Goal: Task Accomplishment & Management: Manage account settings

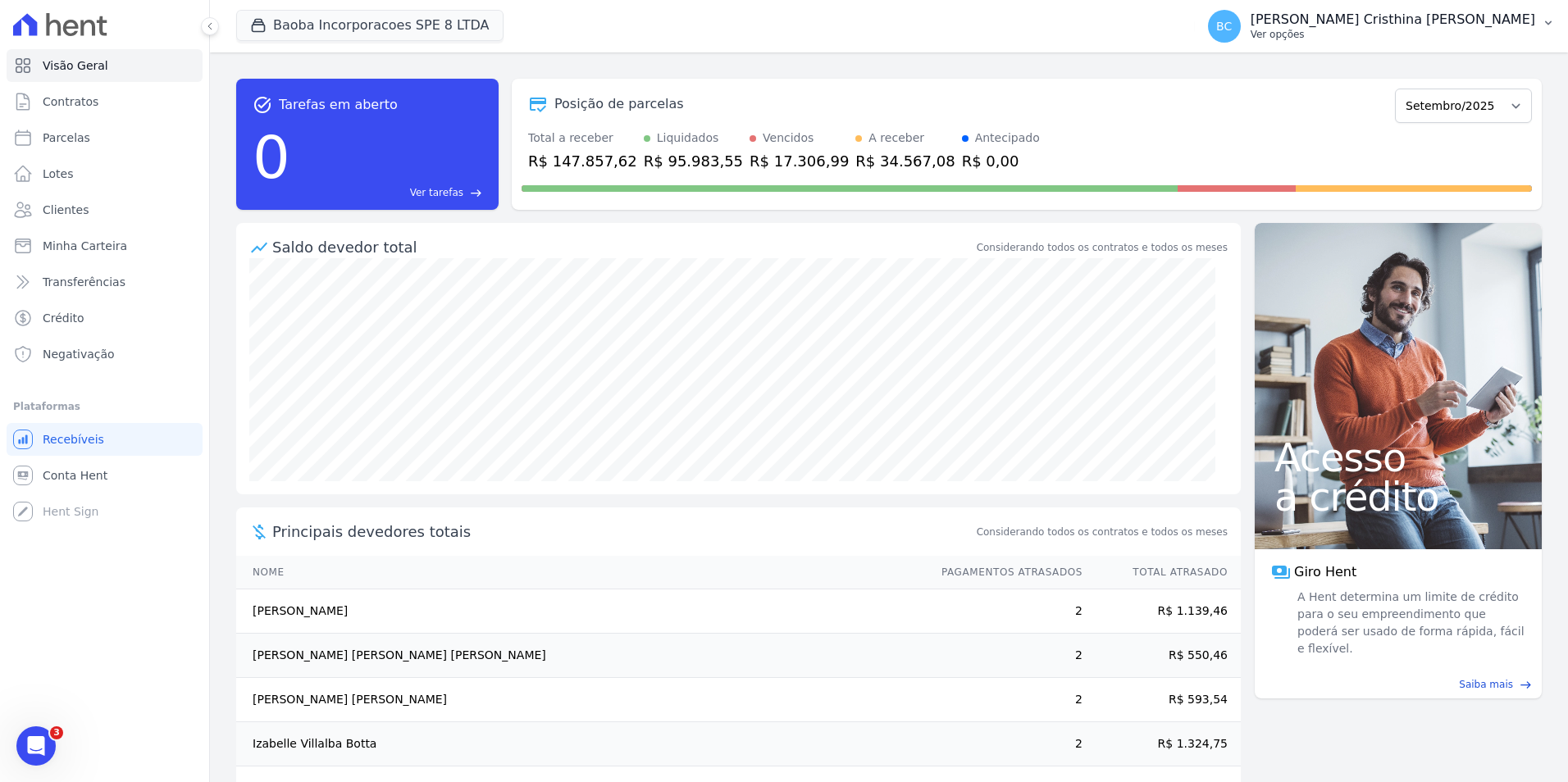
click at [1395, 32] on p "Ver opções" at bounding box center [1392, 34] width 284 height 13
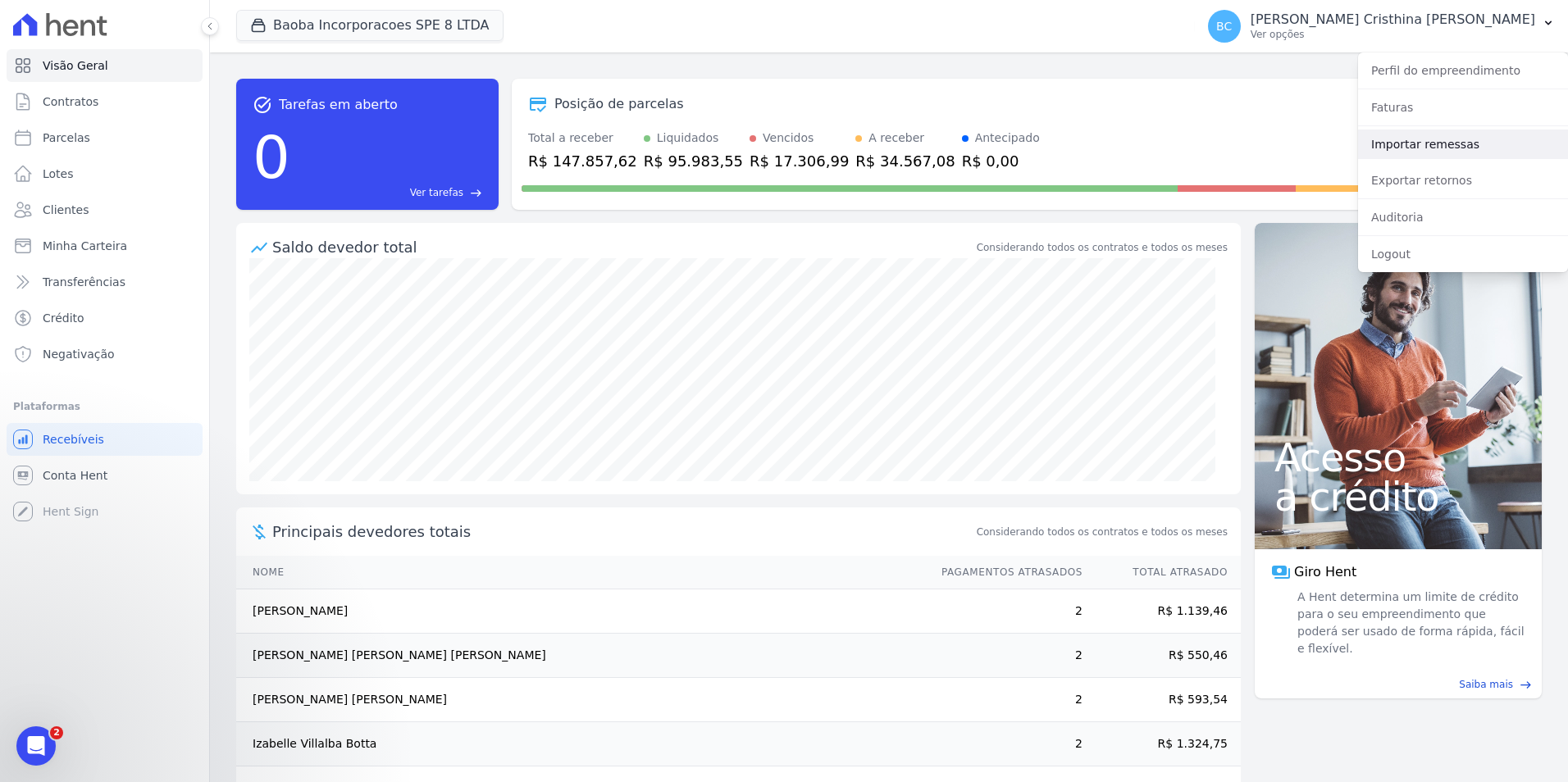
click at [1401, 148] on link "Importar remessas" at bounding box center [1463, 143] width 210 height 29
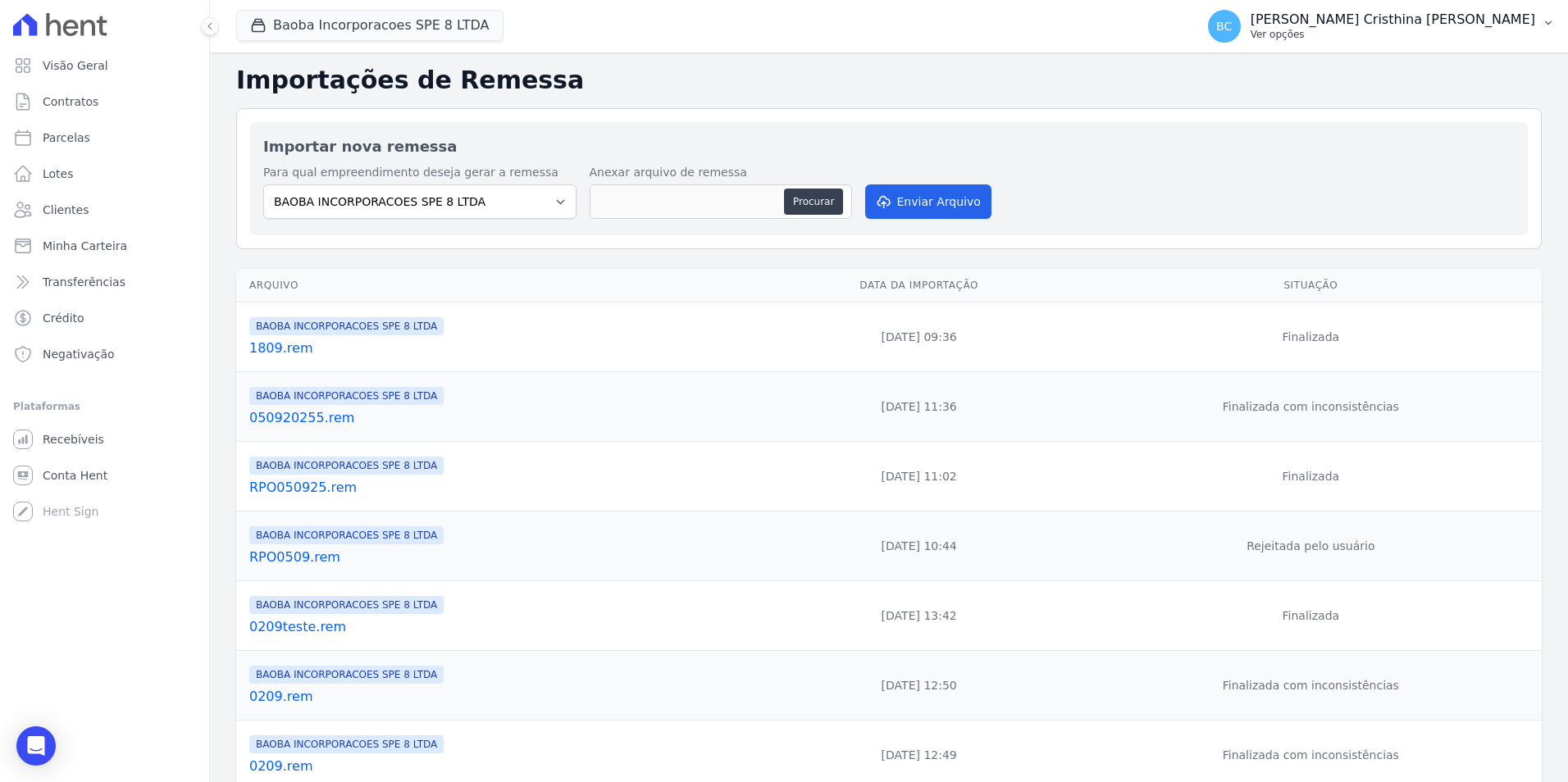
click at [1408, 35] on p "Ver opções" at bounding box center [1392, 34] width 284 height 13
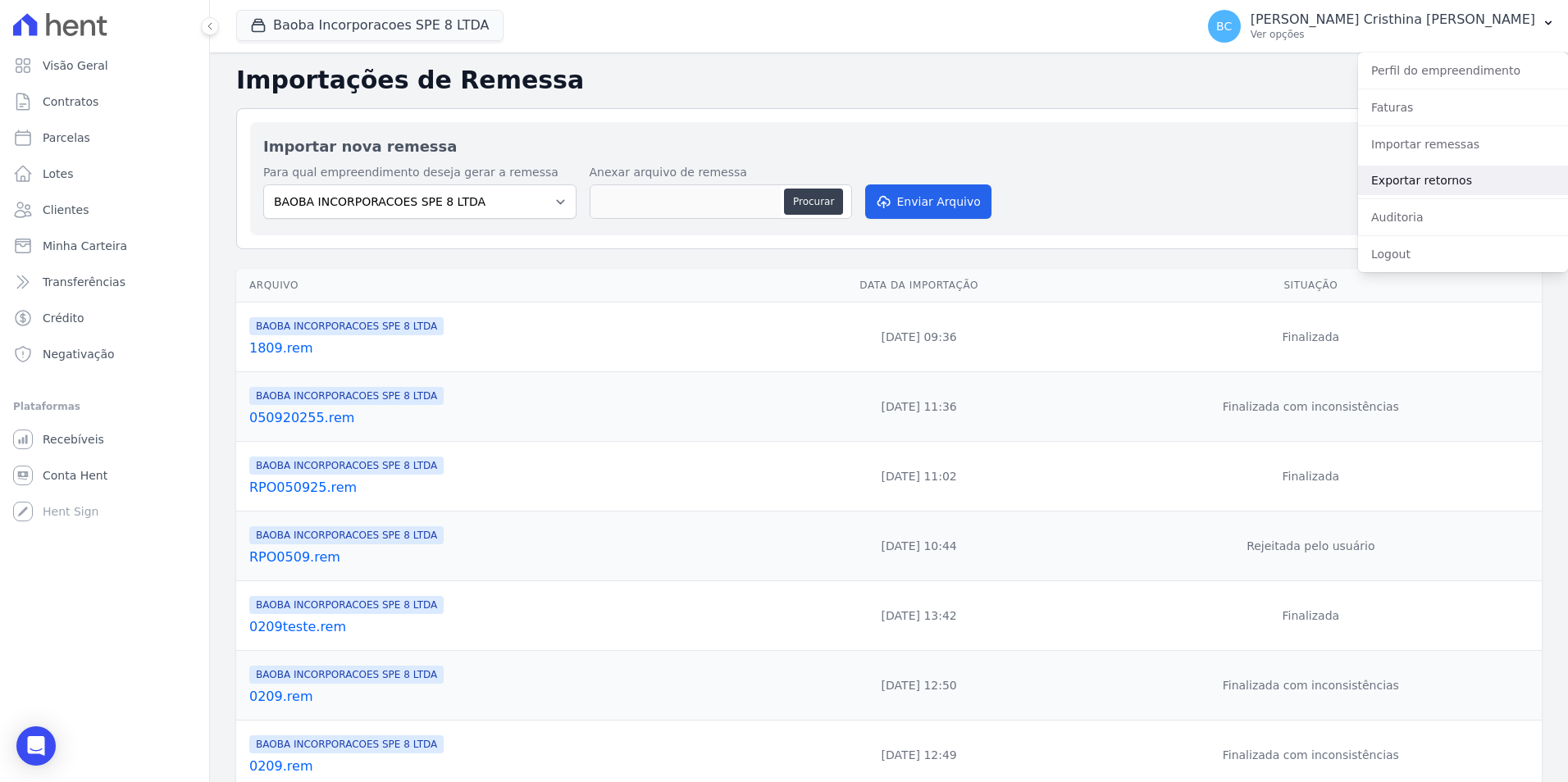
click at [1406, 176] on link "Exportar retornos" at bounding box center [1463, 180] width 210 height 29
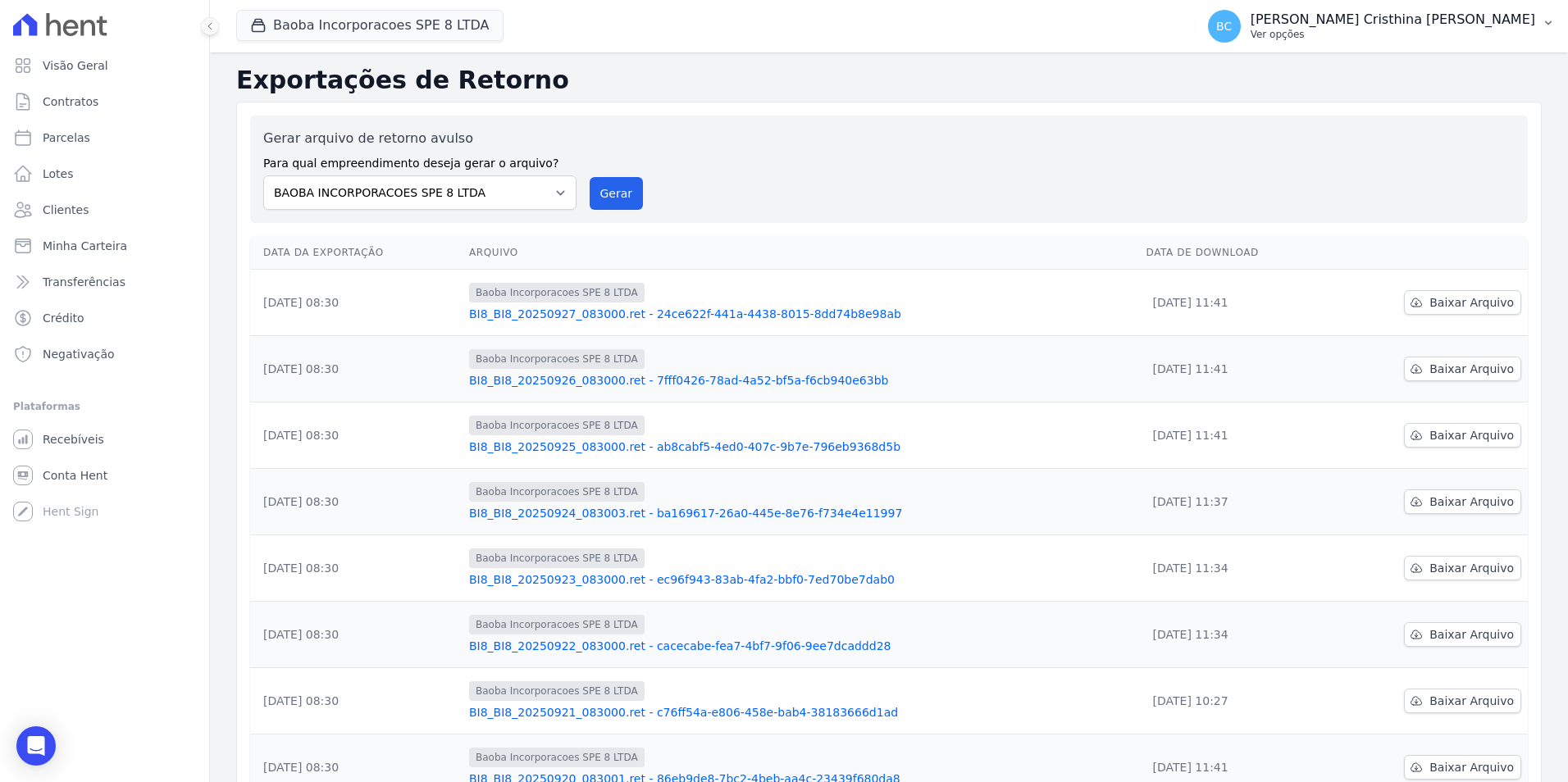
click at [1402, 35] on p "Ver opções" at bounding box center [1392, 34] width 284 height 13
click at [1406, 151] on link "Importar remessas" at bounding box center [1463, 143] width 210 height 29
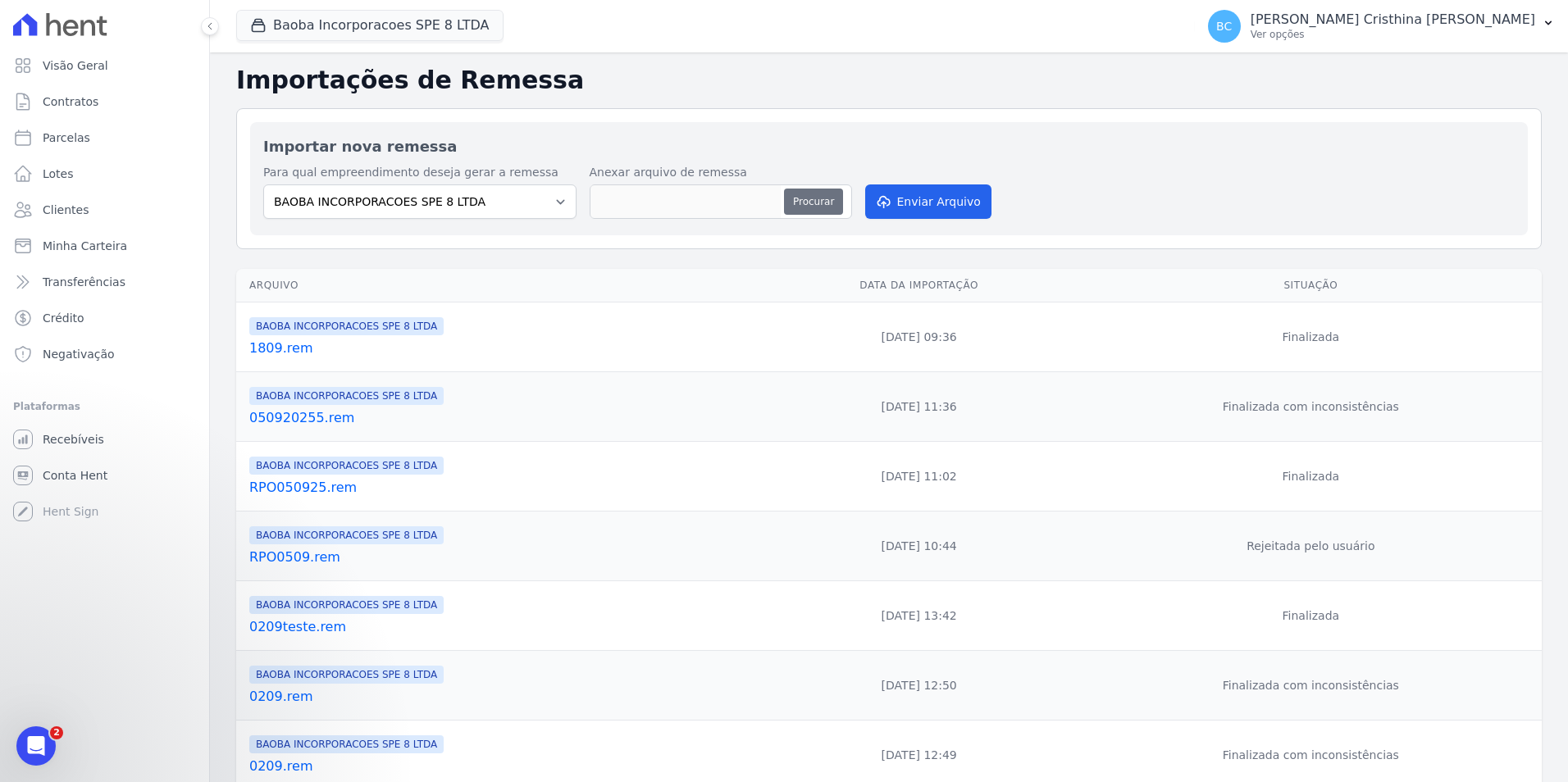
click at [825, 198] on button "Procurar" at bounding box center [813, 201] width 59 height 26
type input "3009.rem"
click at [904, 204] on button "Enviar Arquivo" at bounding box center [928, 201] width 126 height 34
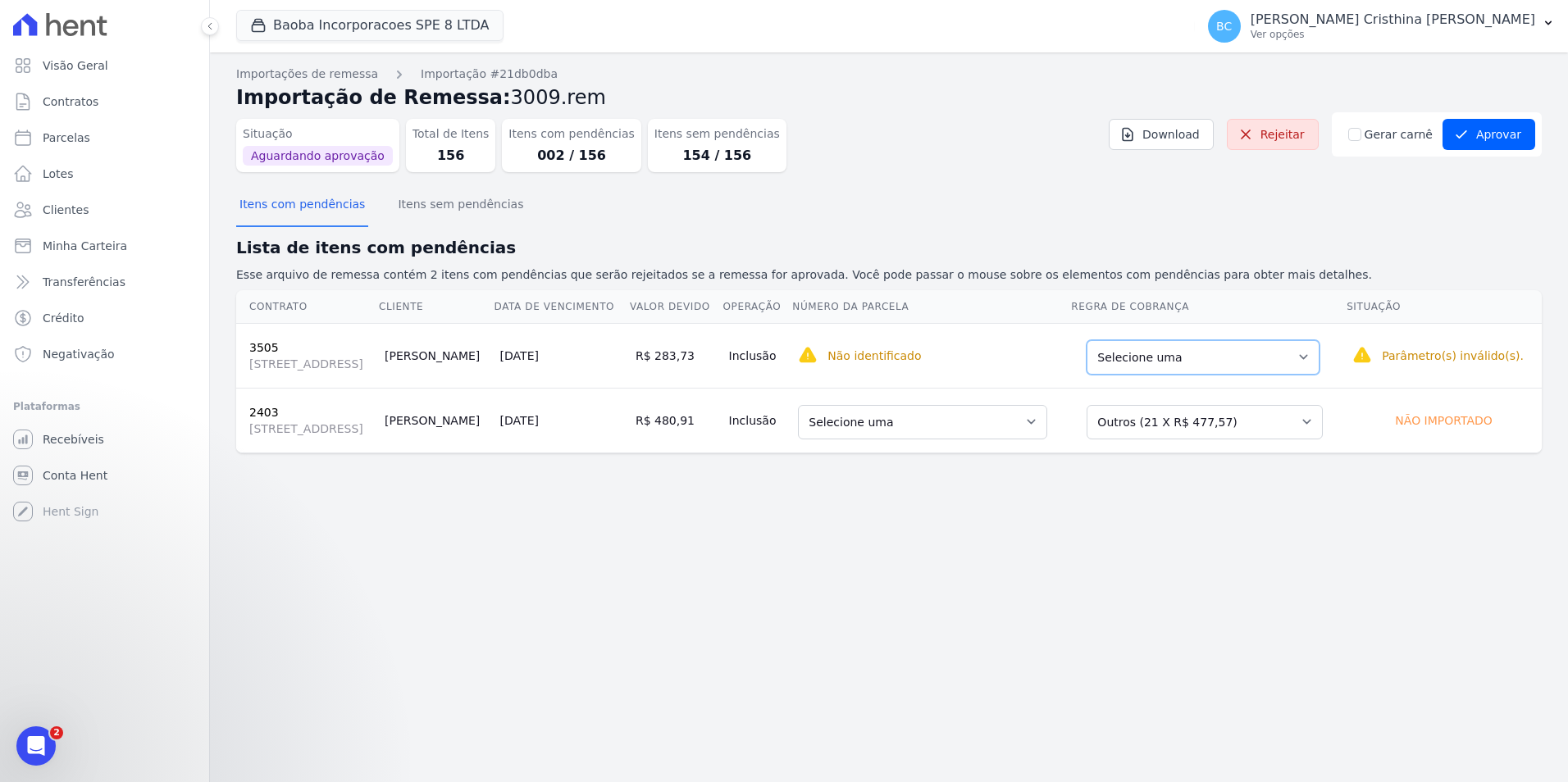
click at [1320, 375] on select "Selecione uma Nova Parcela Avulsa Parcela Avulsa Existente Intercalada (1 X R$ …" at bounding box center [1202, 357] width 233 height 34
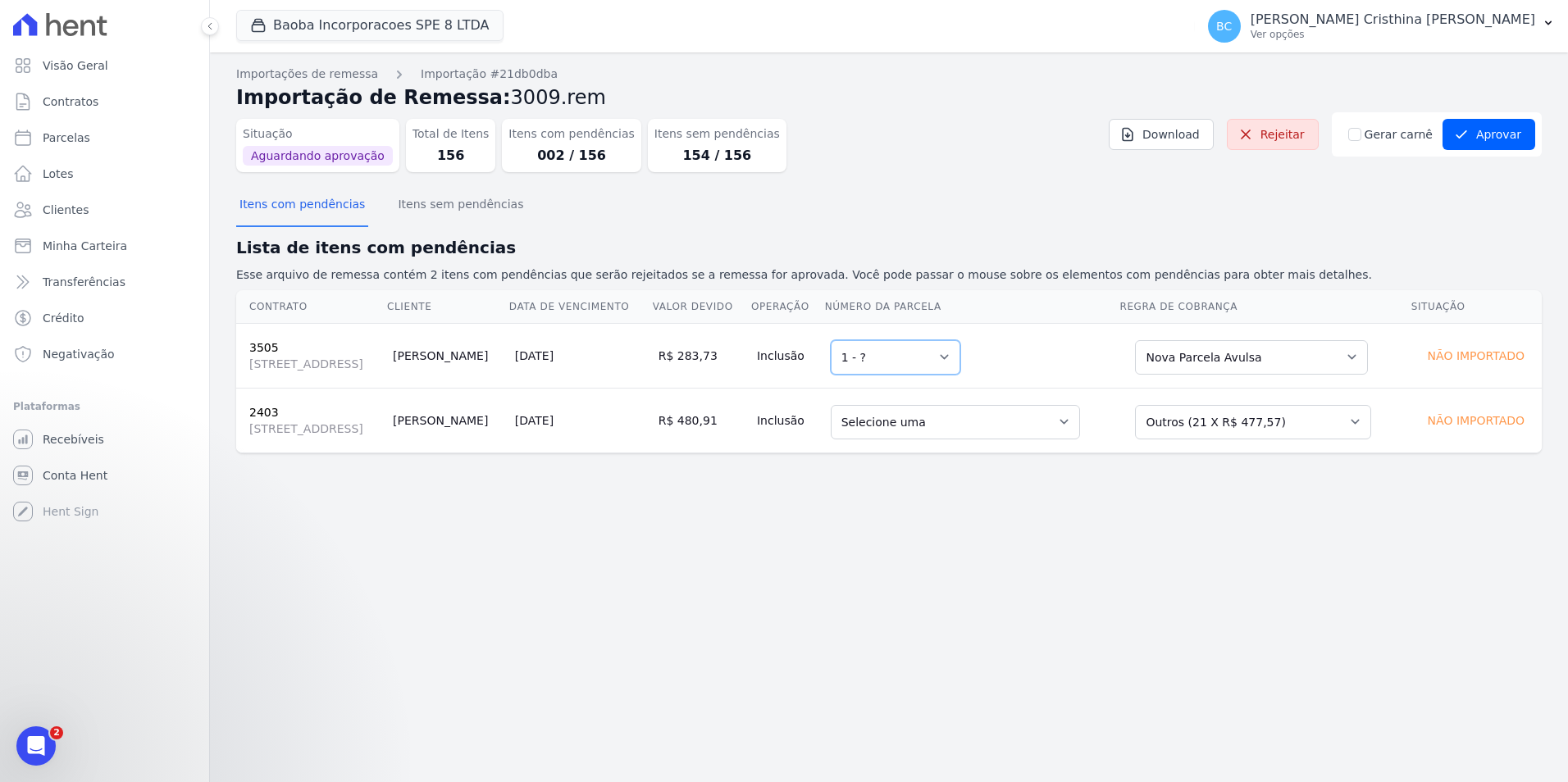
click at [960, 375] on select "Selecione uma 1 - ?" at bounding box center [895, 357] width 129 height 34
click at [1080, 439] on select "Selecione uma 1 - [DATE] - R$ 473,26 - Agendado 2 - [DATE] - R$ 473,26 - Agenda…" at bounding box center [955, 422] width 249 height 34
click at [1390, 583] on div "Importações de remessa Importação #21db0dba Importação de Remessa: 3009.rem Sit…" at bounding box center [889, 418] width 1358 height 730
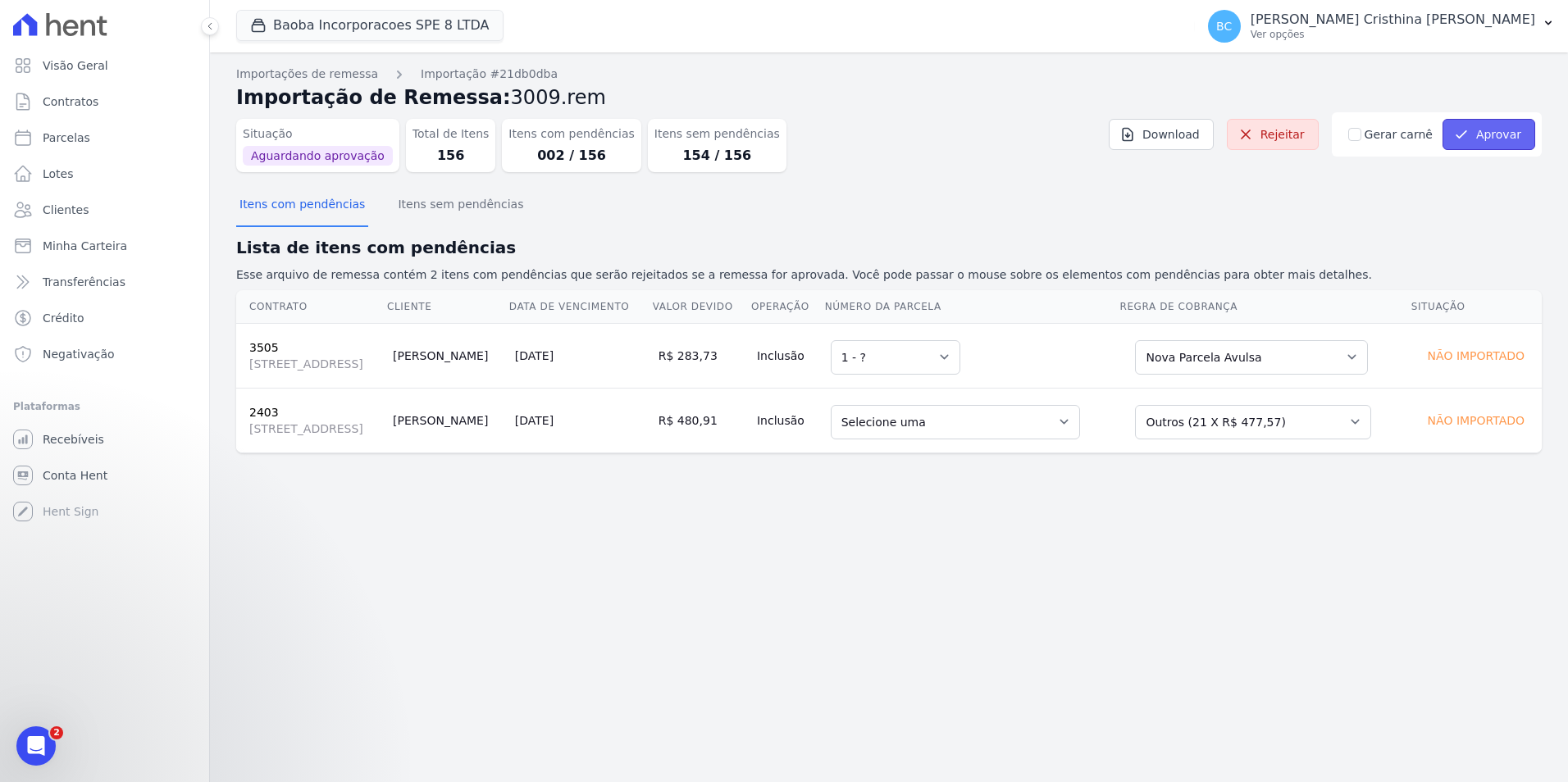
click at [1513, 133] on button "Aprovar" at bounding box center [1488, 134] width 93 height 31
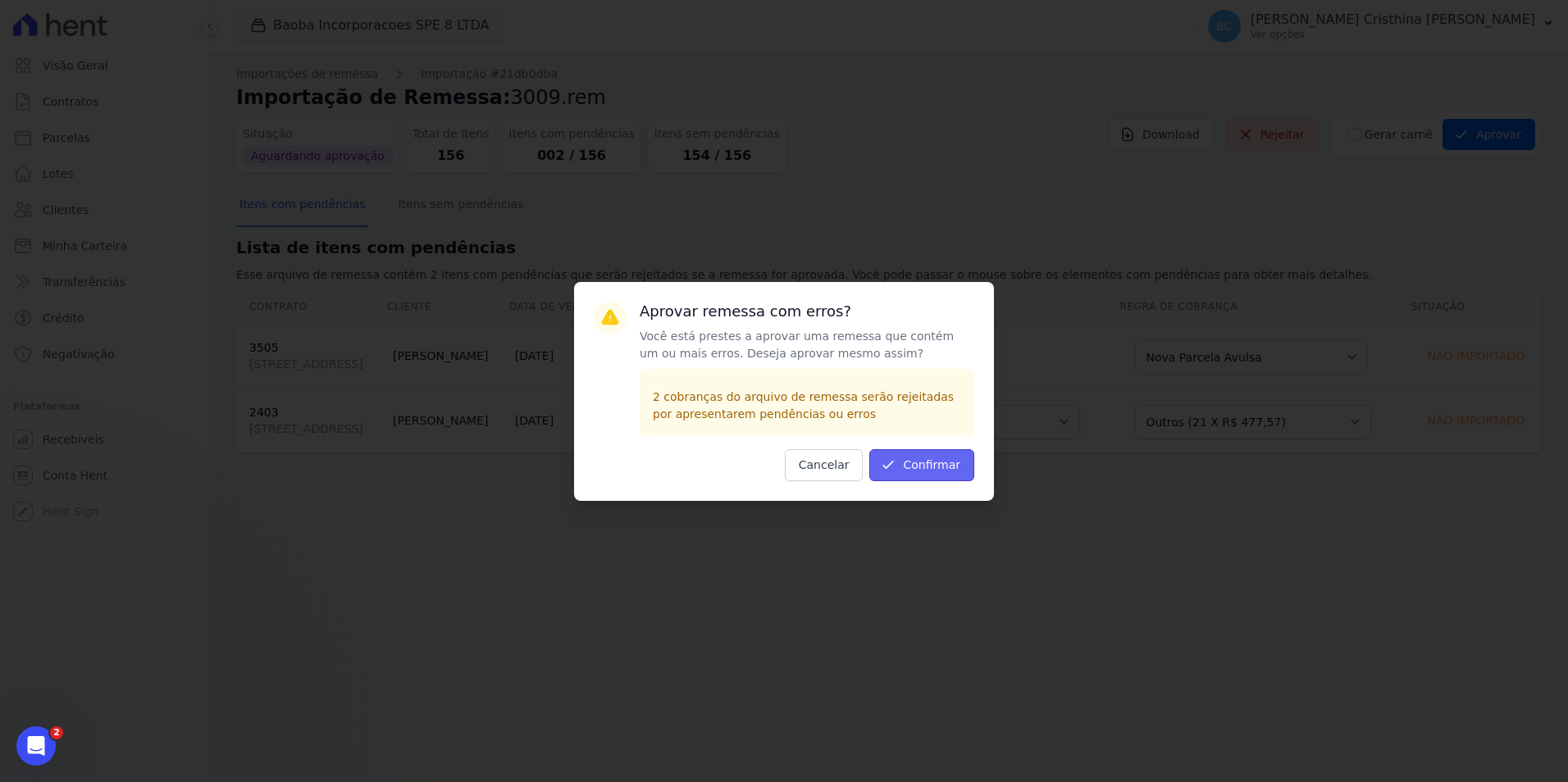
click at [959, 465] on button "Confirmar" at bounding box center [922, 465] width 105 height 32
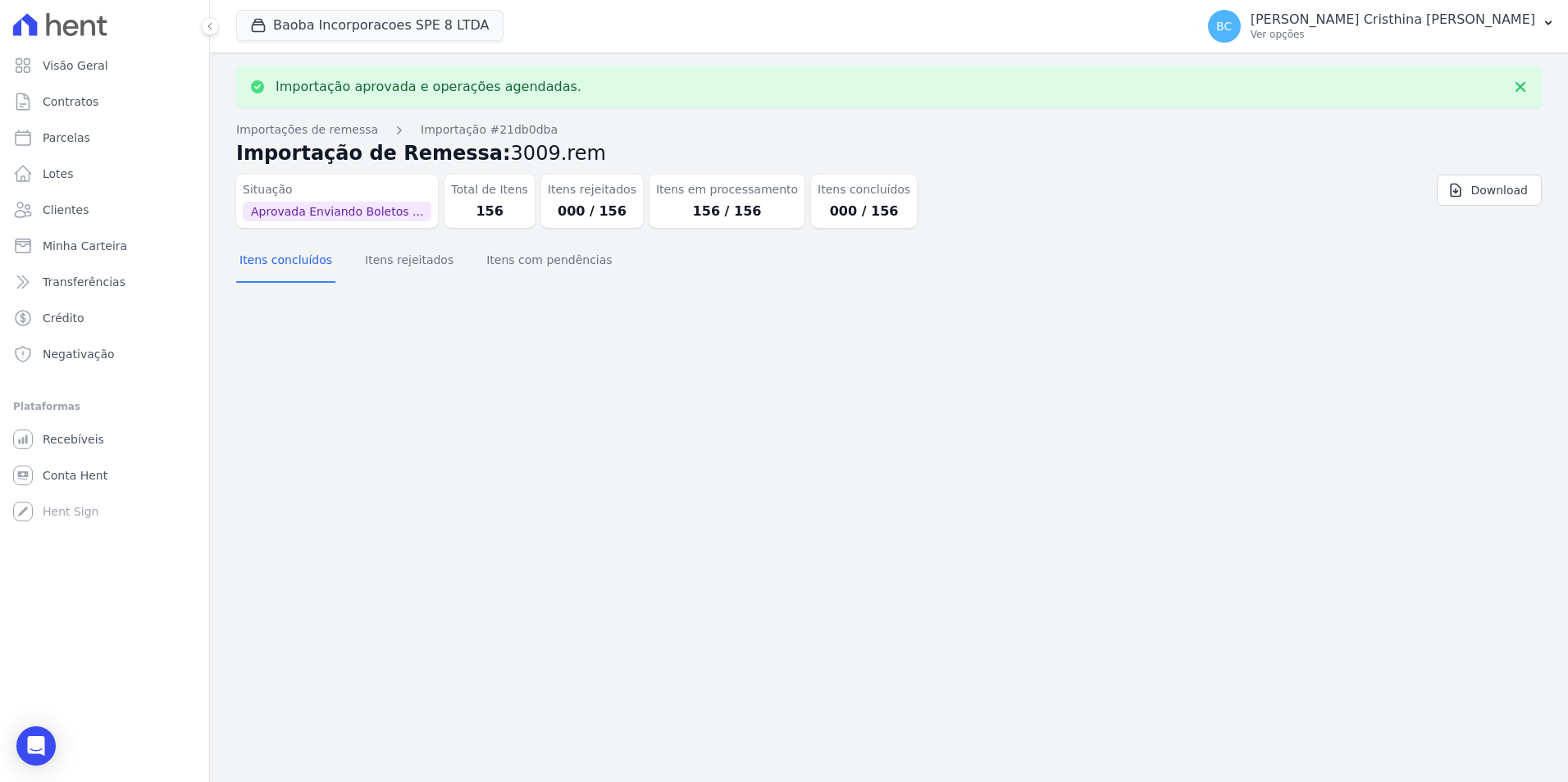
click at [477, 211] on dd "156" at bounding box center [489, 212] width 77 height 20
click at [584, 207] on dd "000 / 156" at bounding box center [592, 212] width 88 height 20
click at [666, 215] on dd "156 / 156" at bounding box center [727, 212] width 142 height 20
click at [818, 212] on dd "000 / 156" at bounding box center [864, 212] width 93 height 20
click at [916, 221] on div "Situação Aprovada Enviando Boletos ... Total de Itens 156 Itens rejeitados 000 …" at bounding box center [779, 198] width 1088 height 60
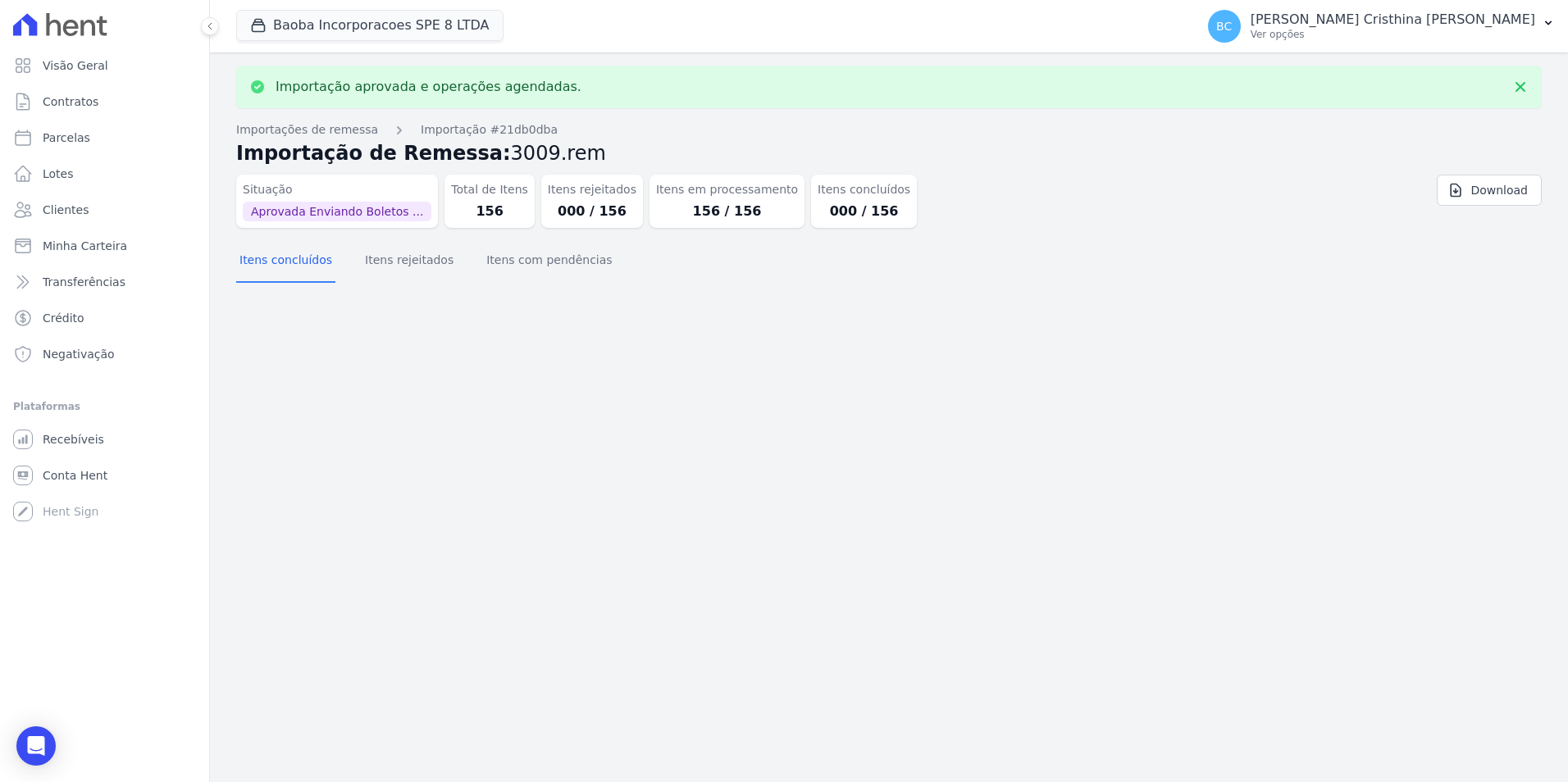
click at [1257, 268] on div "Itens concluídos Itens rejeitados Itens com pendências" at bounding box center [889, 261] width 1305 height 40
click at [417, 260] on button "Itens rejeitados" at bounding box center [409, 261] width 95 height 43
click at [523, 262] on button "Itens com pendências" at bounding box center [549, 261] width 132 height 43
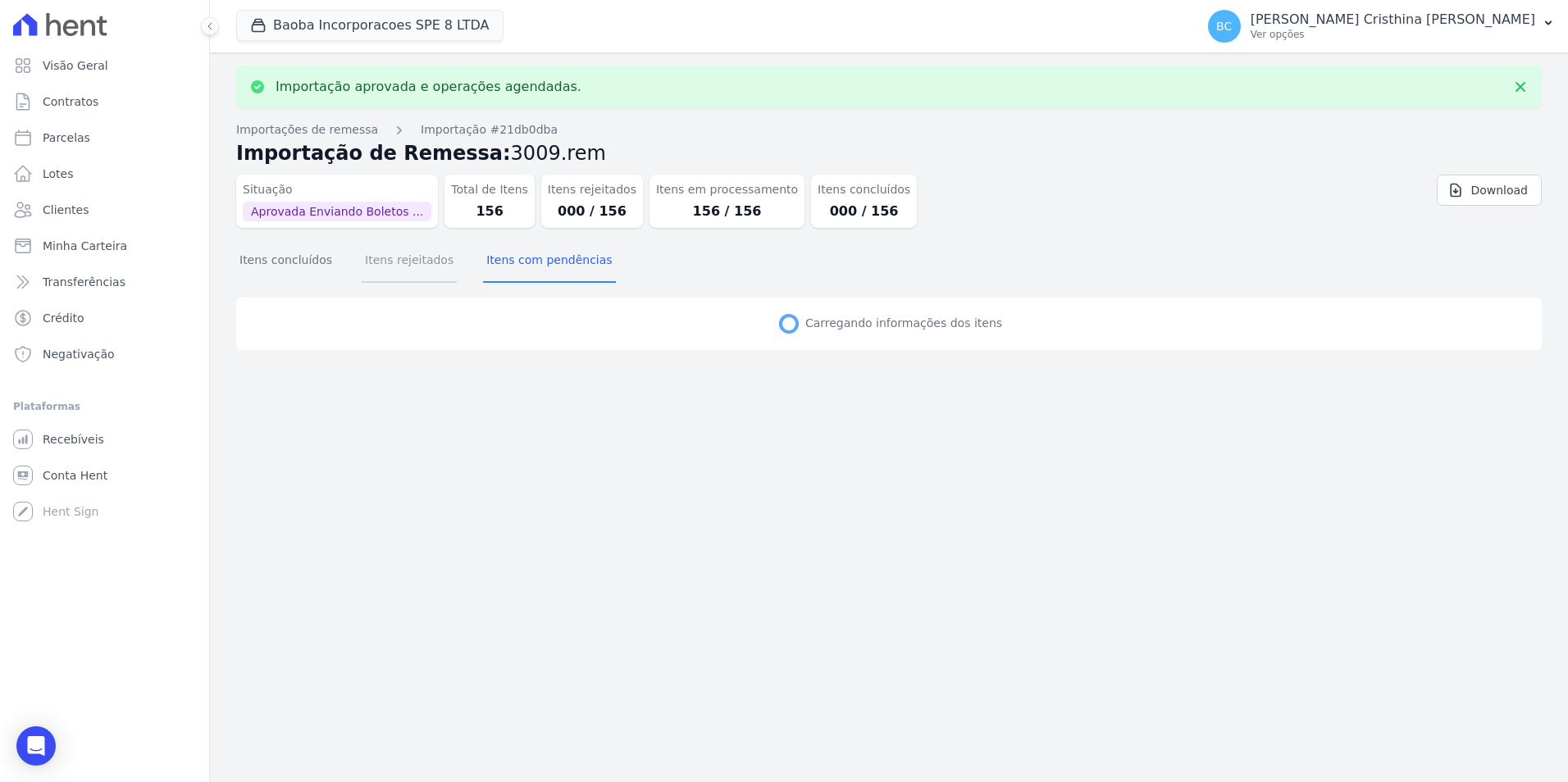
click at [413, 263] on button "Itens rejeitados" at bounding box center [409, 261] width 95 height 43
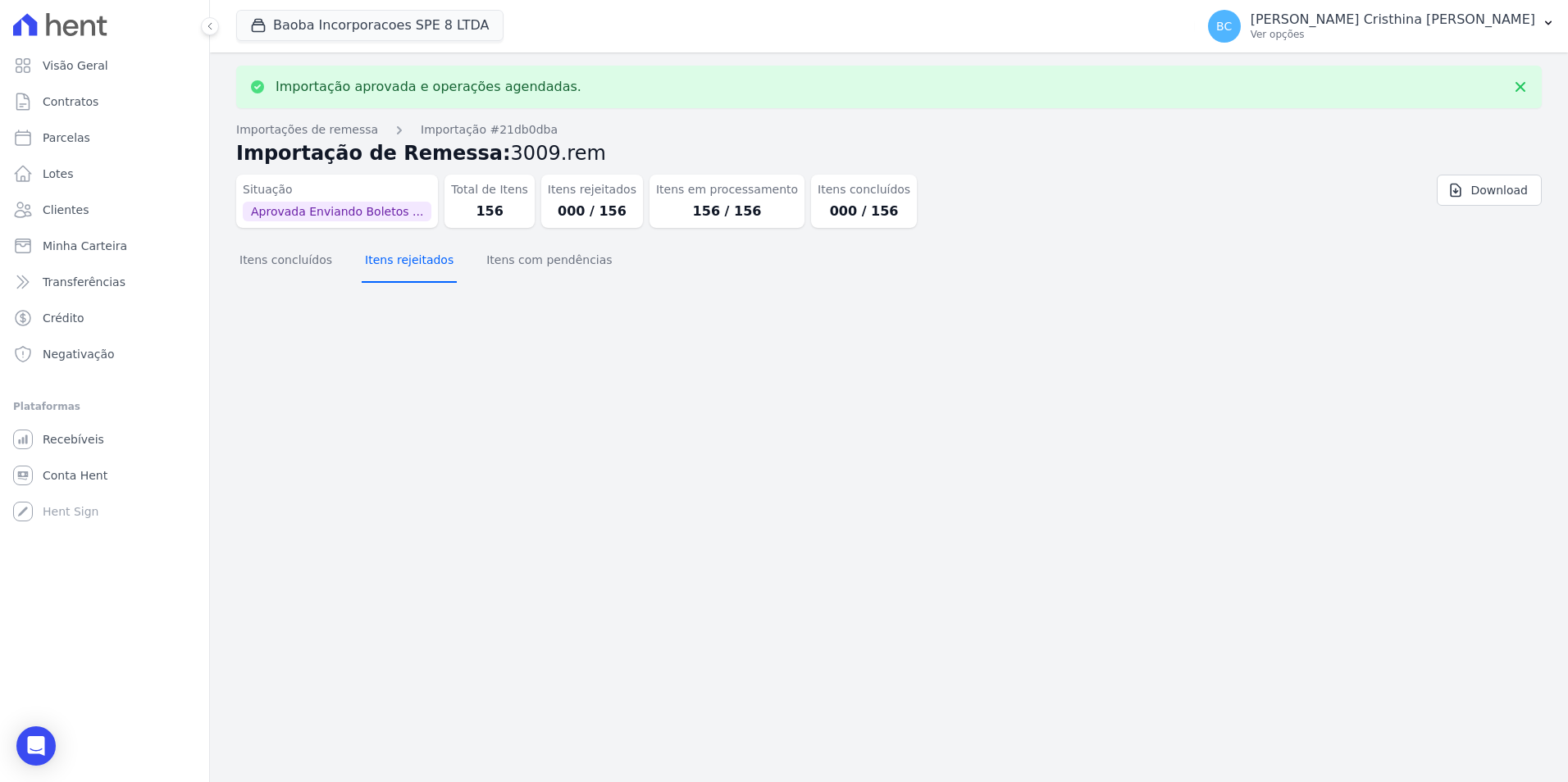
click at [393, 265] on button "Itens rejeitados" at bounding box center [409, 261] width 95 height 43
click at [513, 262] on button "Itens com pendências" at bounding box center [549, 261] width 132 height 43
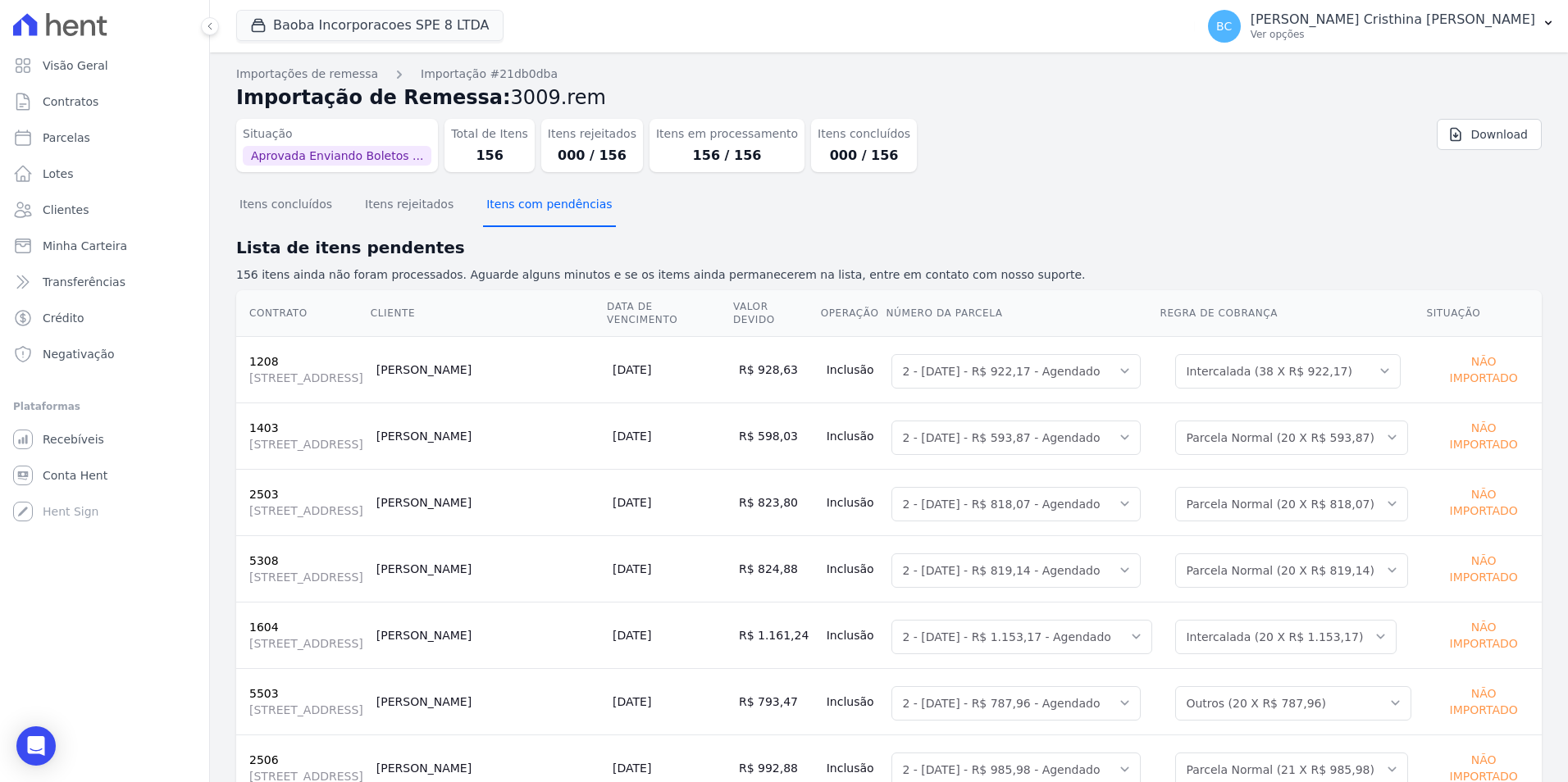
select select "0"
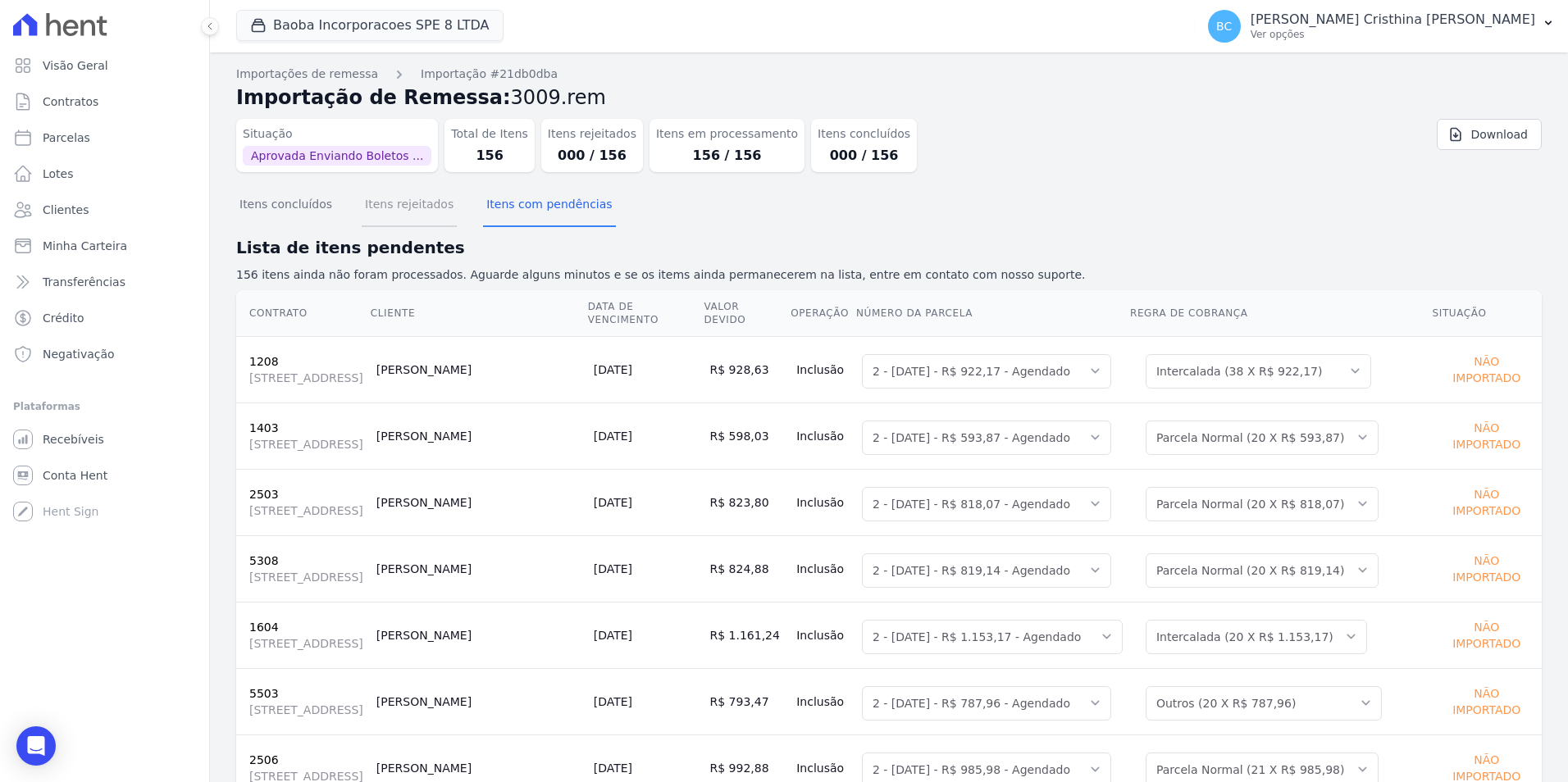
click at [409, 199] on button "Itens rejeitados" at bounding box center [409, 205] width 95 height 43
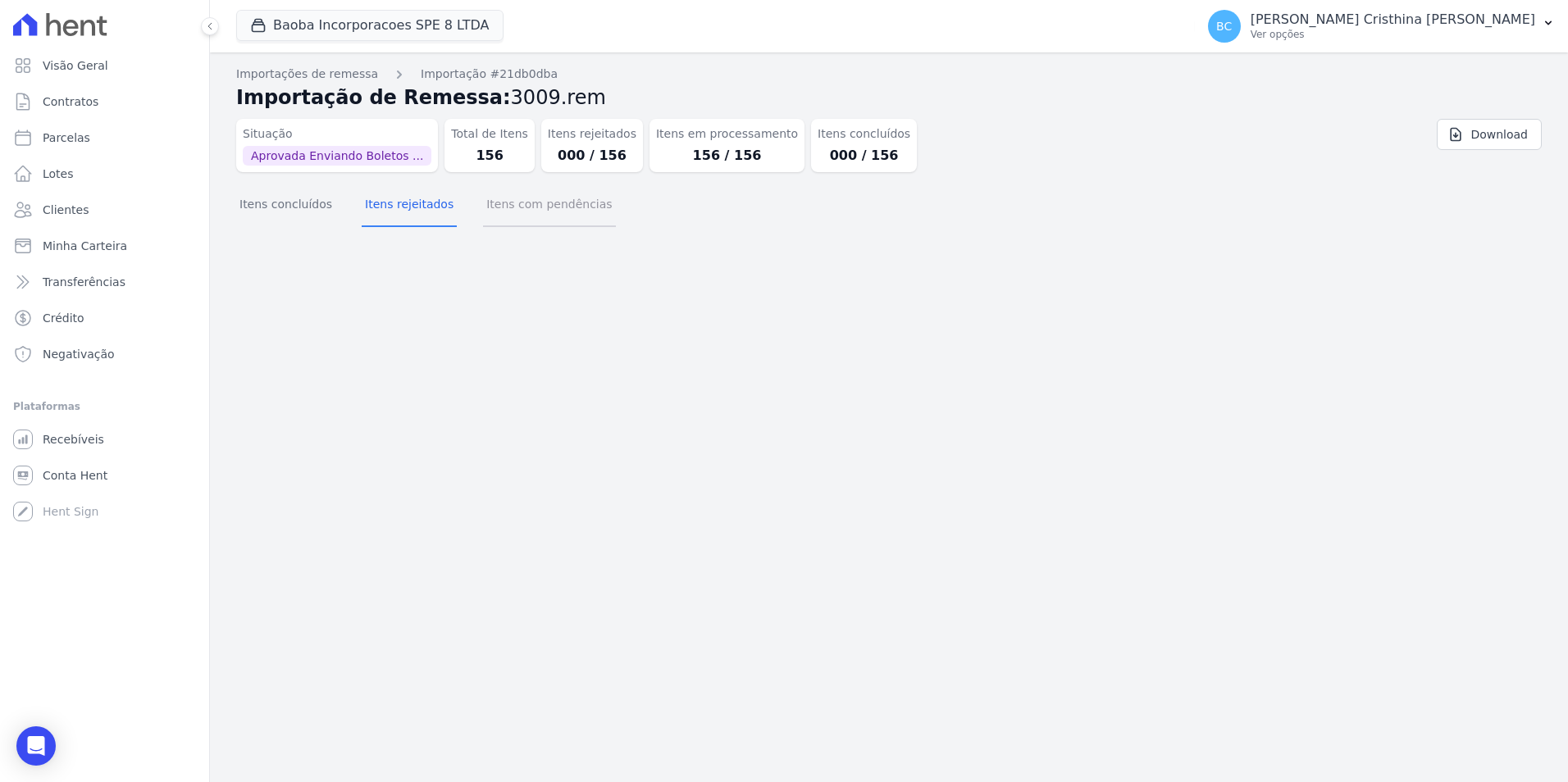
click at [498, 206] on button "Itens com pendências" at bounding box center [549, 205] width 132 height 43
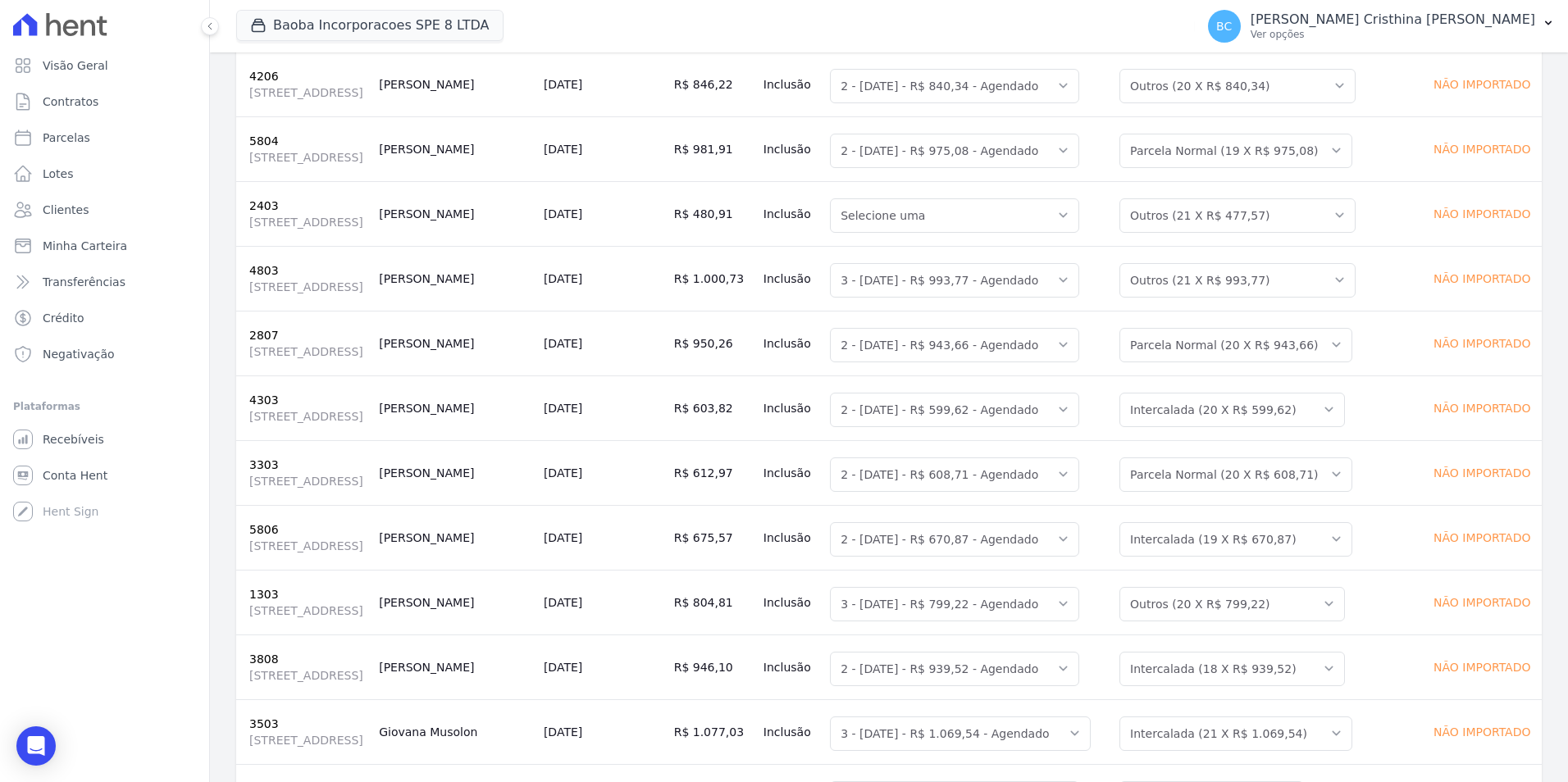
scroll to position [2870, 0]
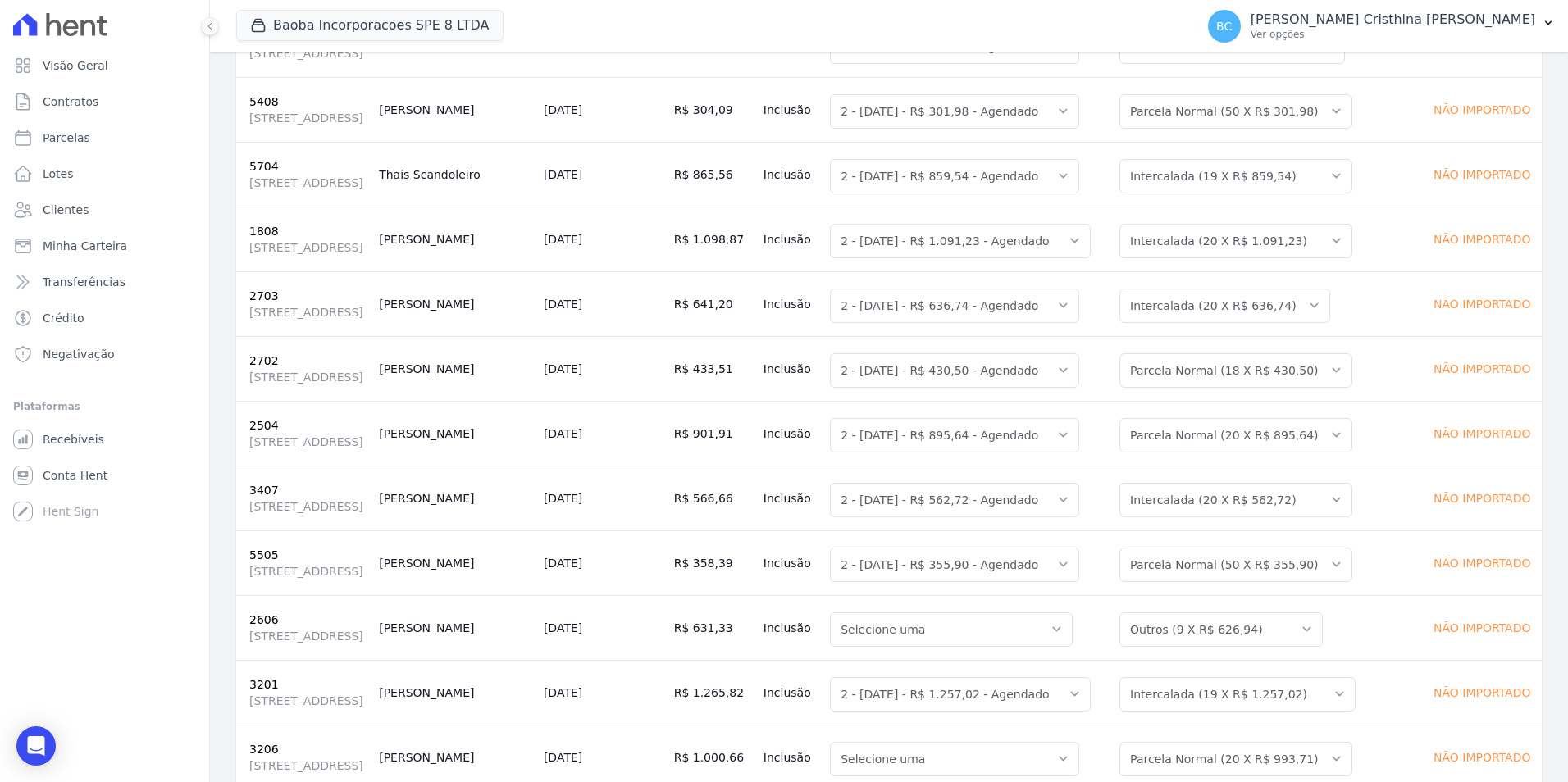
scroll to position [8824, 0]
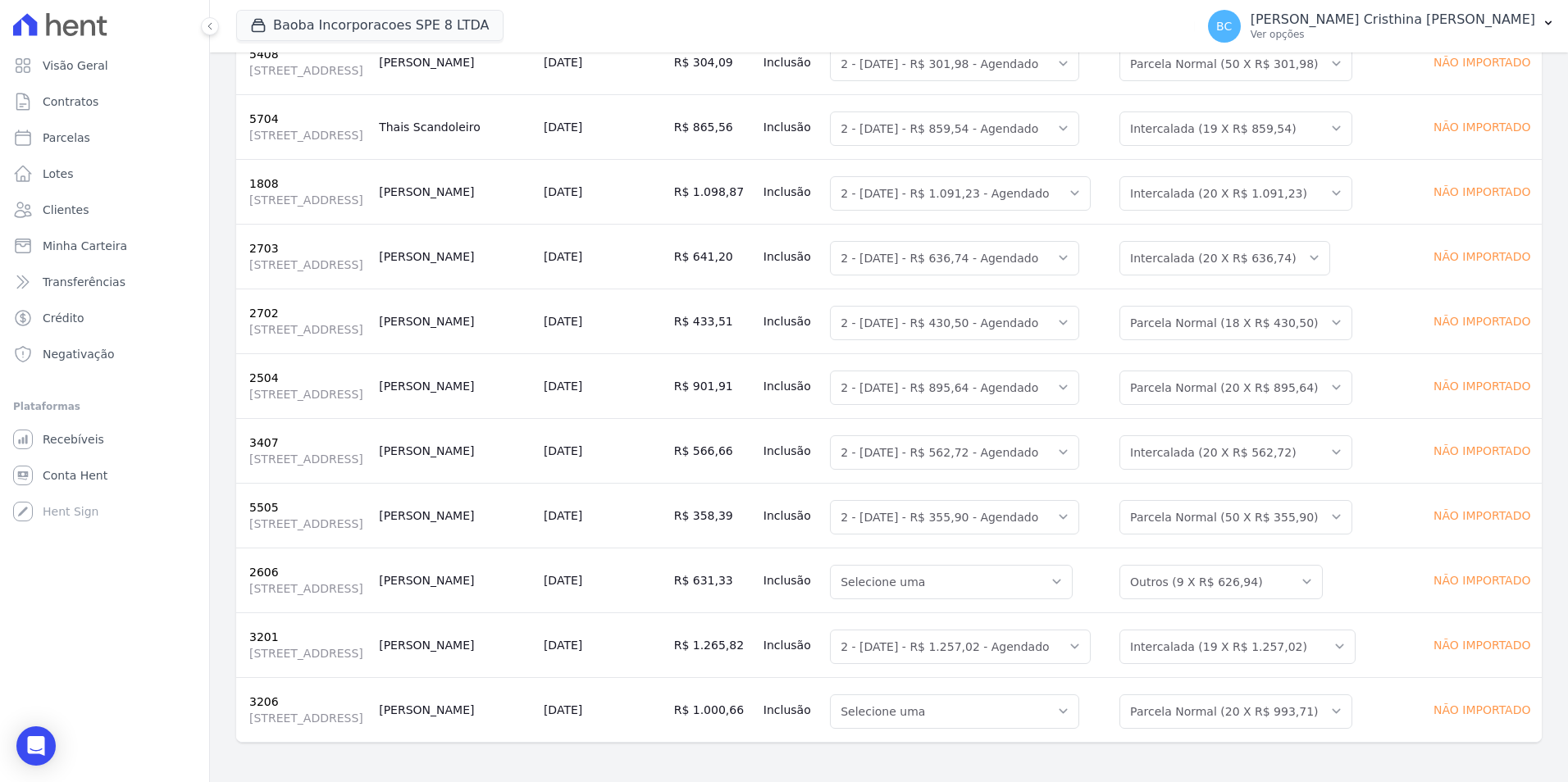
drag, startPoint x: 679, startPoint y: 557, endPoint x: 653, endPoint y: 560, distance: 26.2
click at [653, 560] on td "[DATE]" at bounding box center [602, 580] width 130 height 65
drag, startPoint x: 653, startPoint y: 560, endPoint x: 487, endPoint y: 552, distance: 166.2
click at [366, 580] on span "[STREET_ADDRESS]" at bounding box center [308, 589] width 117 height 17
click at [668, 556] on td "[DATE]" at bounding box center [602, 580] width 130 height 65
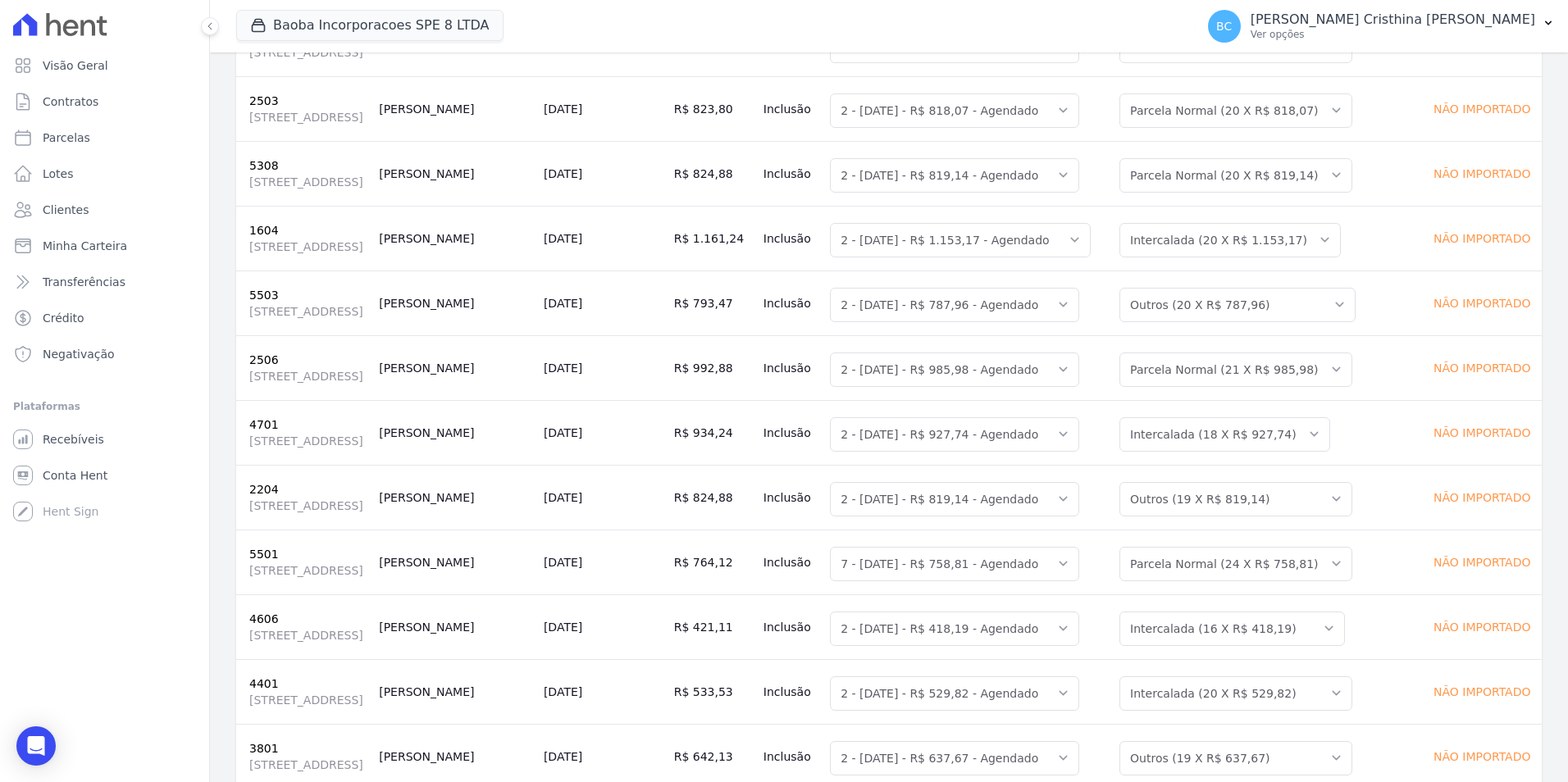
scroll to position [0, 0]
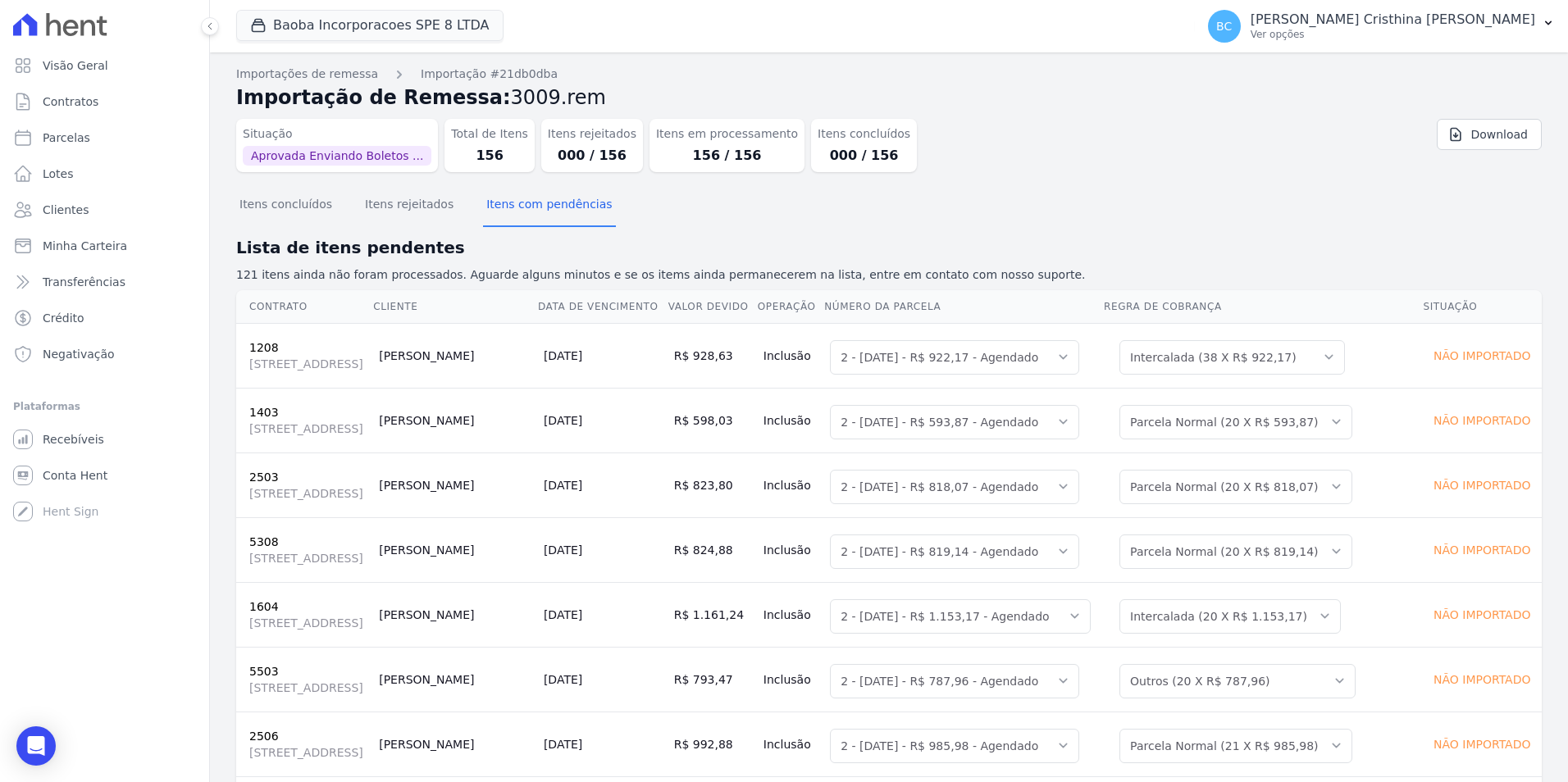
click at [537, 307] on th "Cliente" at bounding box center [455, 307] width 165 height 33
click at [534, 323] on th "Cliente" at bounding box center [455, 307] width 165 height 33
click at [537, 307] on th "Cliente" at bounding box center [455, 307] width 165 height 33
click at [537, 312] on th "Cliente" at bounding box center [455, 307] width 165 height 33
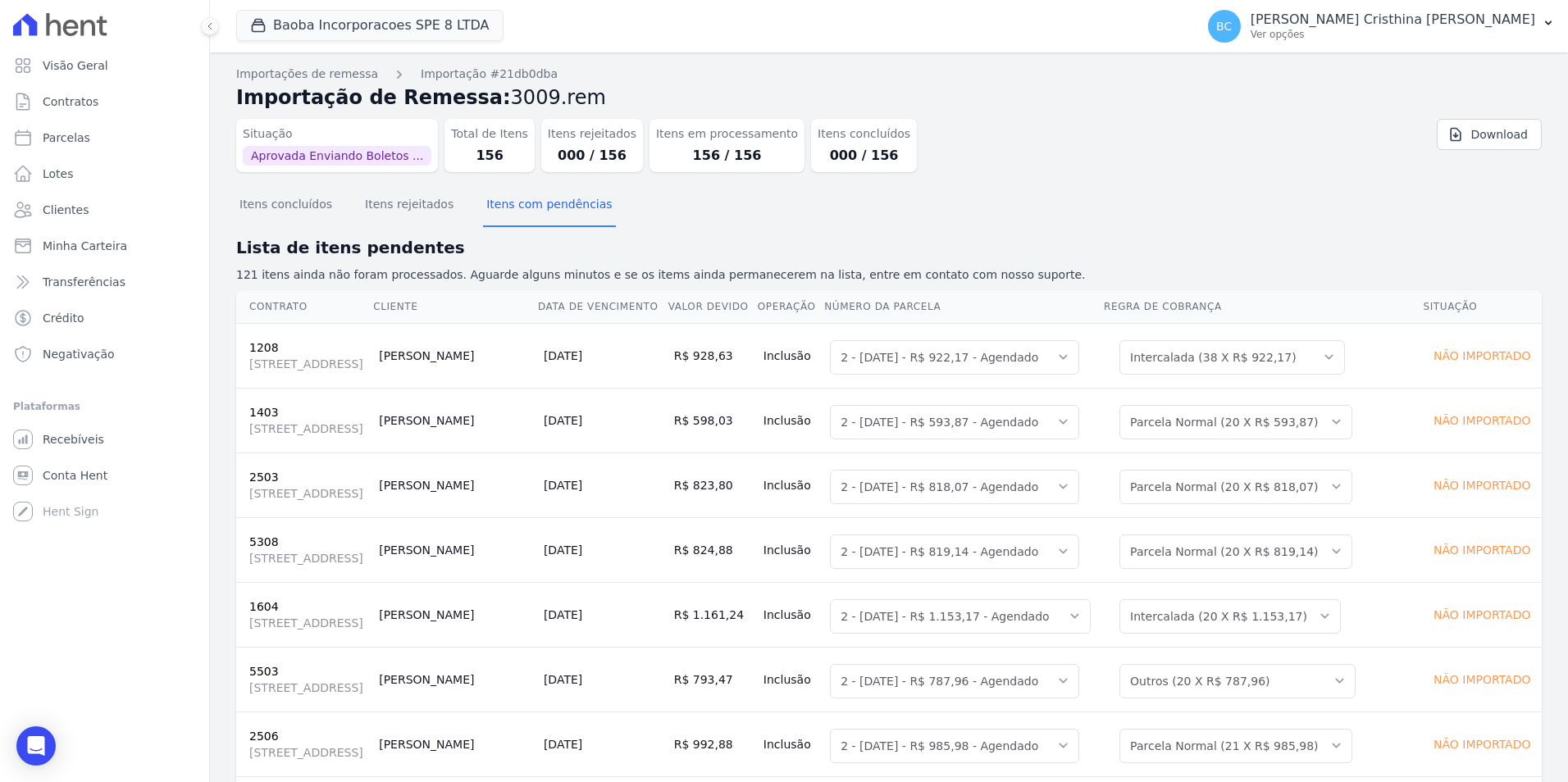
click at [537, 312] on th "Cliente" at bounding box center [455, 307] width 165 height 33
click at [284, 211] on button "Itens concluídos" at bounding box center [285, 205] width 99 height 43
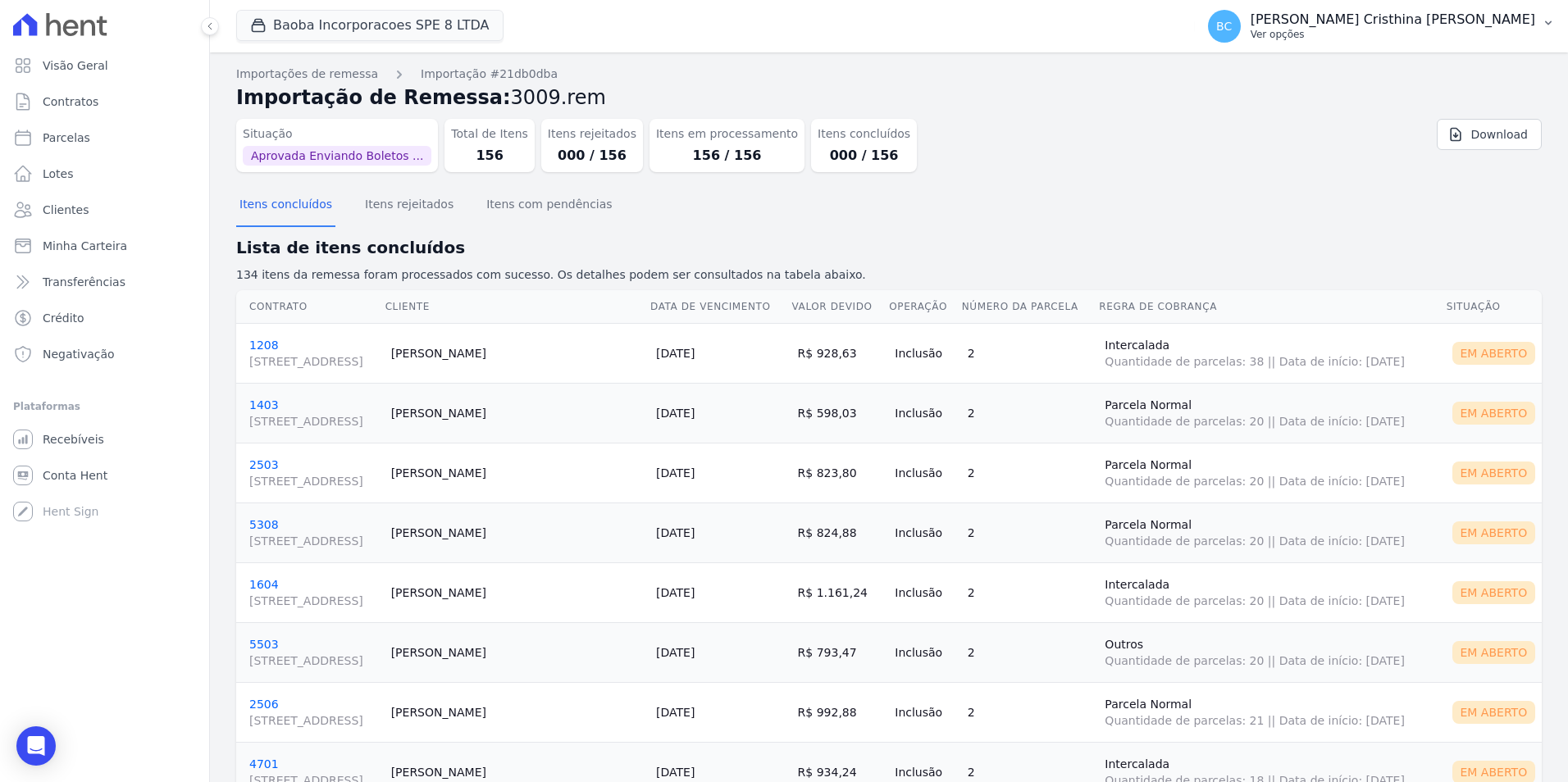
click at [1409, 31] on p "Ver opções" at bounding box center [1392, 34] width 284 height 13
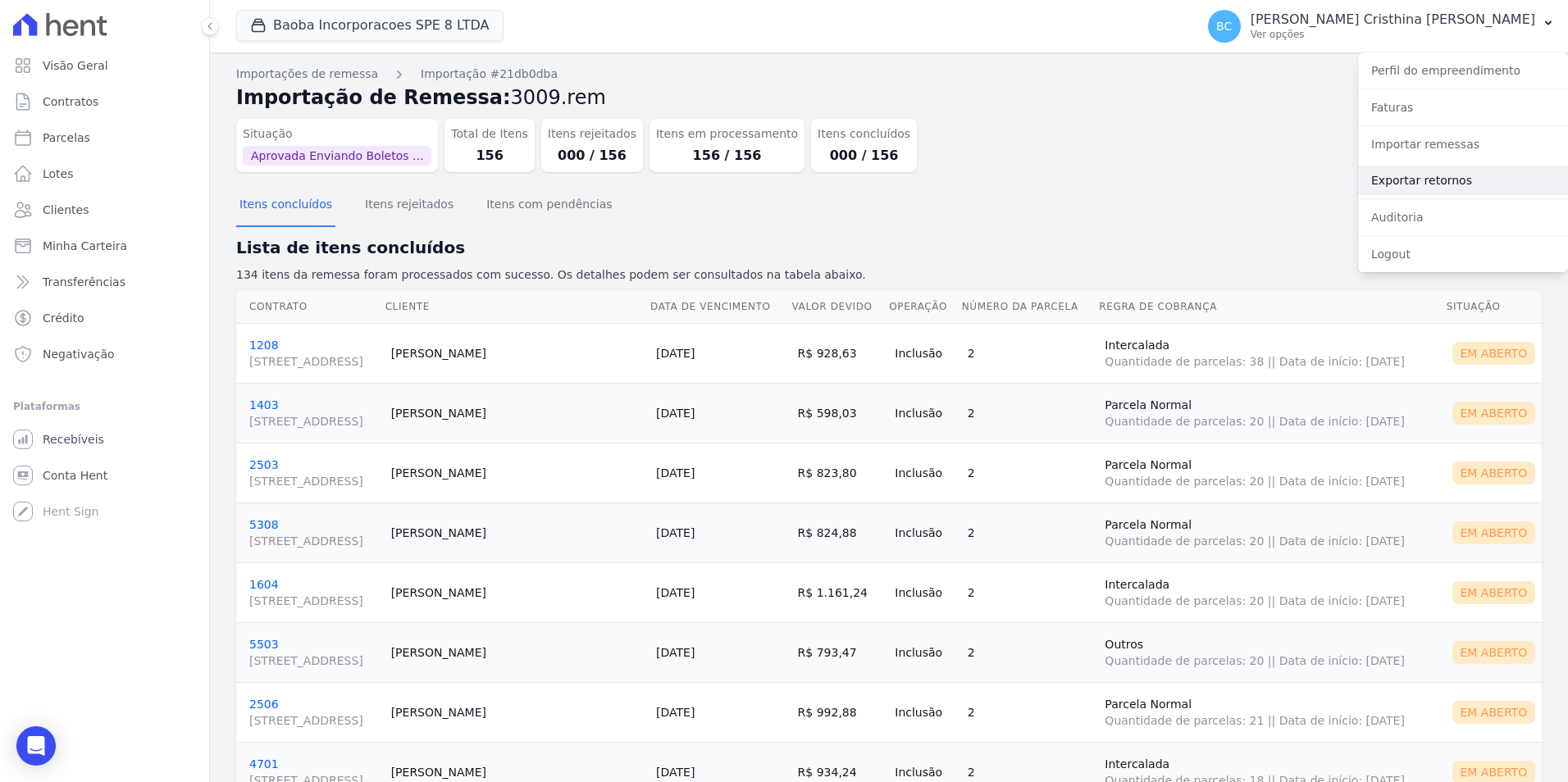
click at [1405, 186] on link "Exportar retornos" at bounding box center [1463, 180] width 210 height 29
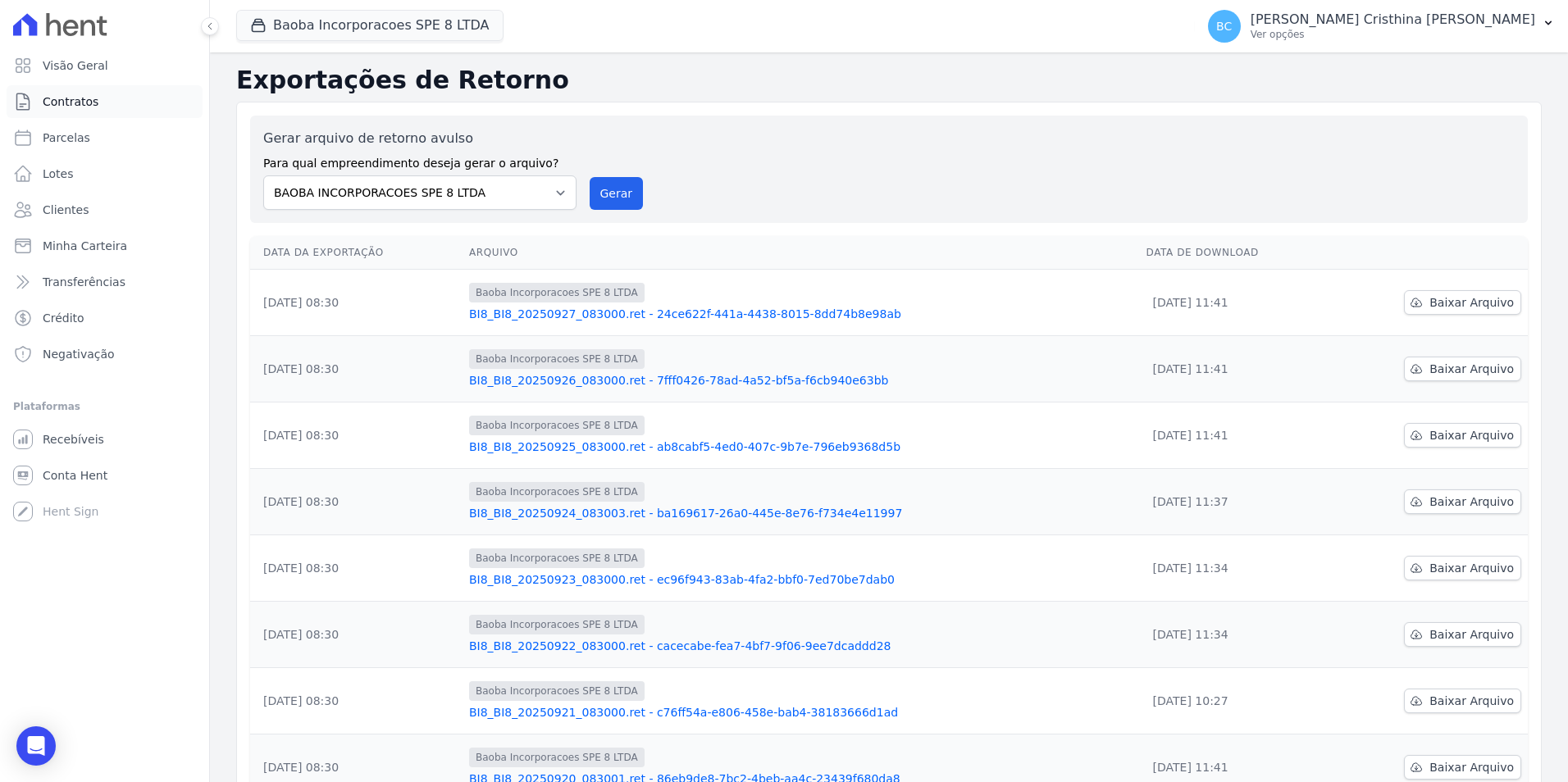
click at [99, 100] on link "Contratos" at bounding box center [104, 101] width 196 height 33
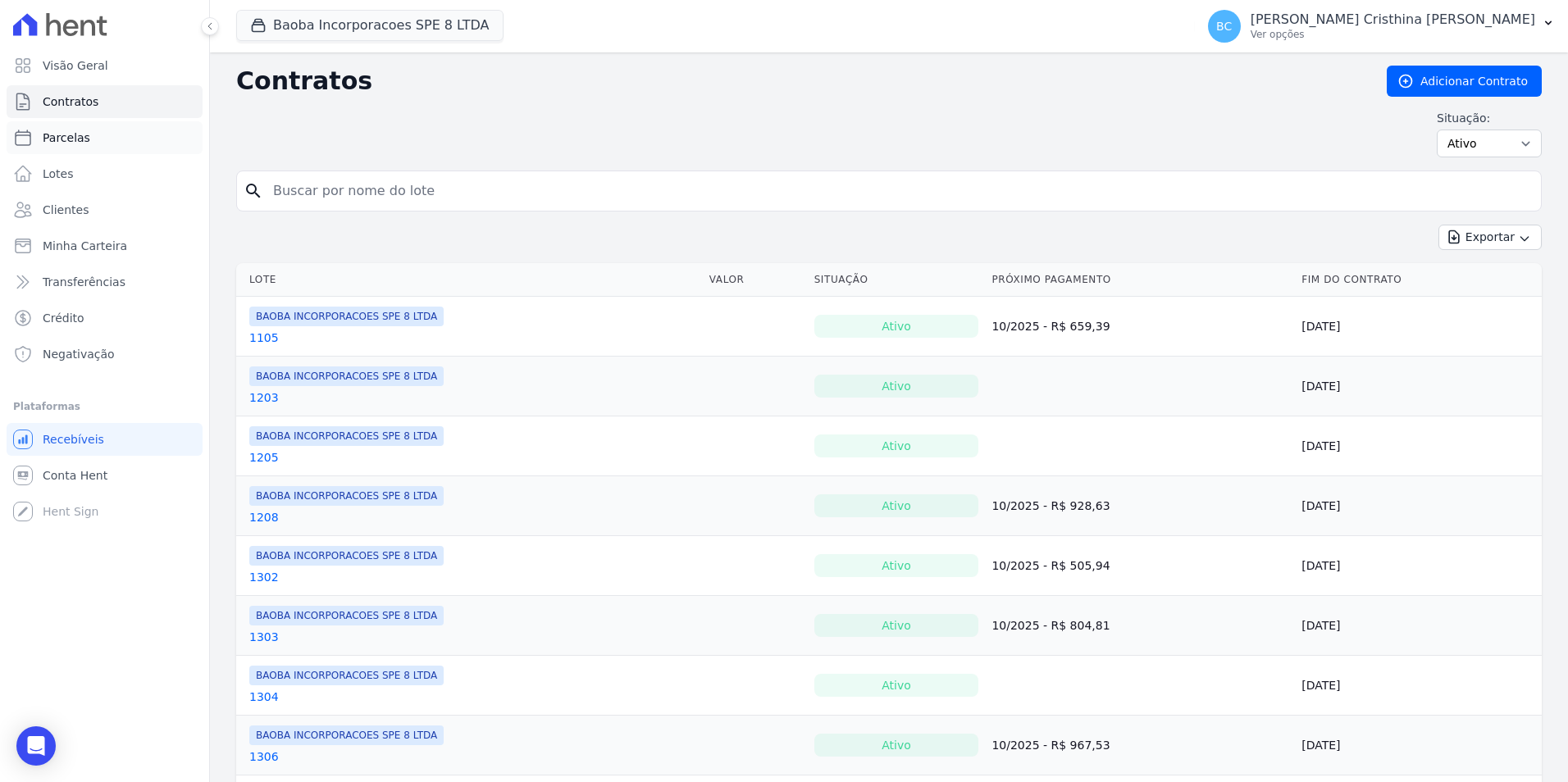
click at [76, 138] on span "Parcelas" at bounding box center [66, 138] width 48 height 17
select select
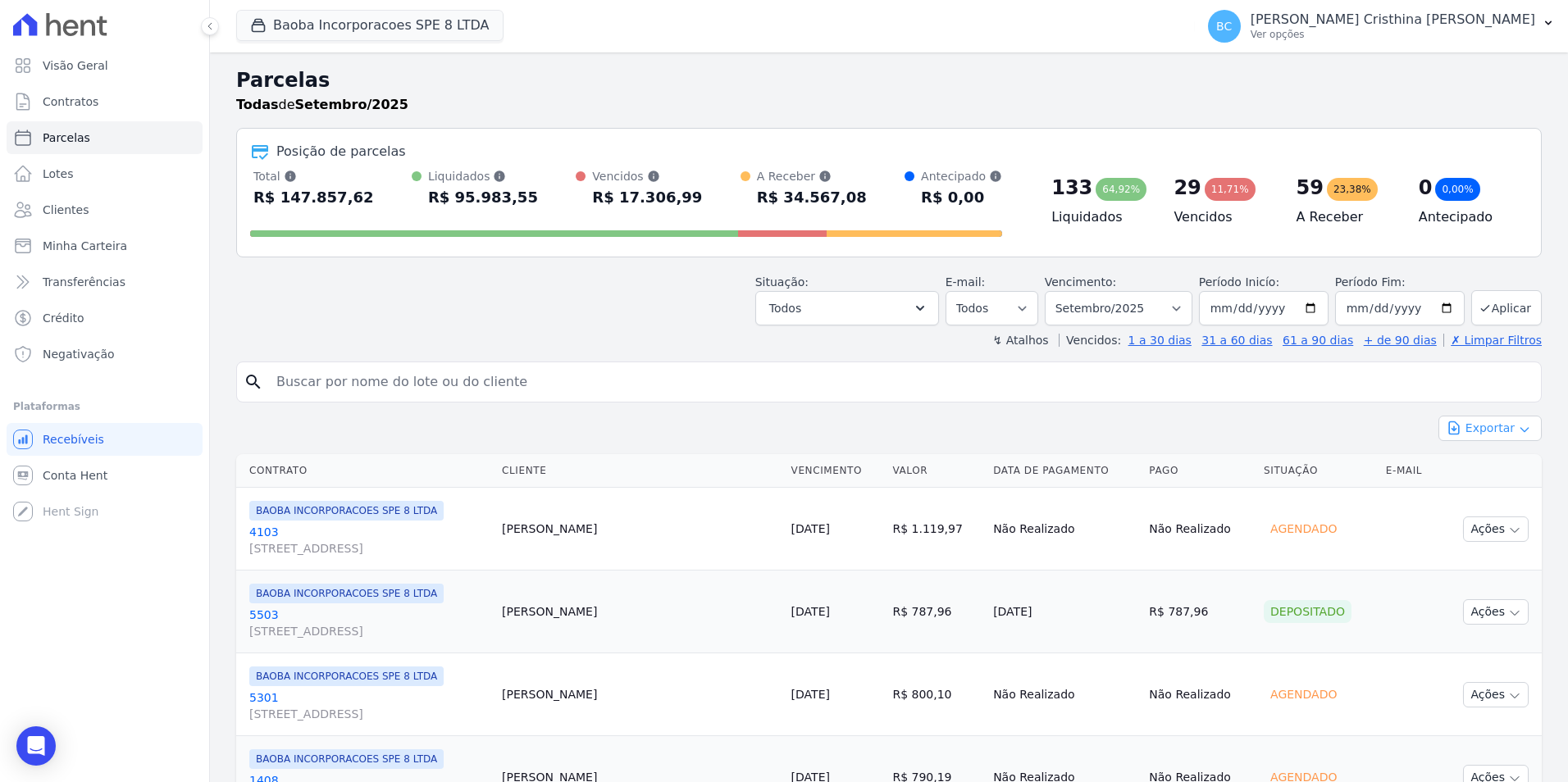
click at [1486, 428] on button "Exportar" at bounding box center [1490, 429] width 103 height 25
click at [1475, 496] on span "Exportar CSV" at bounding box center [1488, 495] width 87 height 17
click at [508, 383] on input "search" at bounding box center [900, 382] width 1268 height 33
type input "emanoelly"
select select
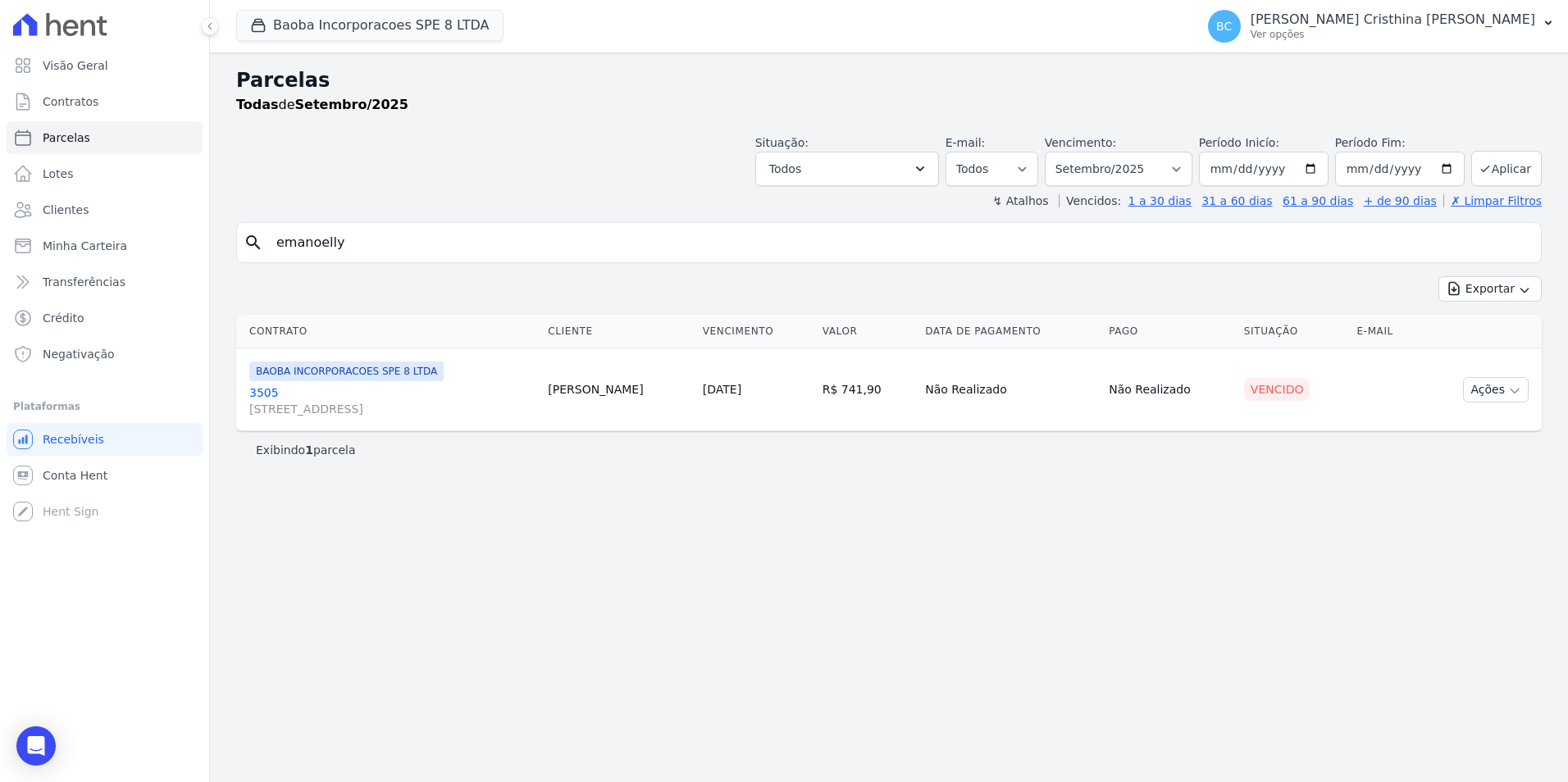
click at [276, 394] on link "3505 [STREET_ADDRESS]" at bounding box center [392, 400] width 285 height 33
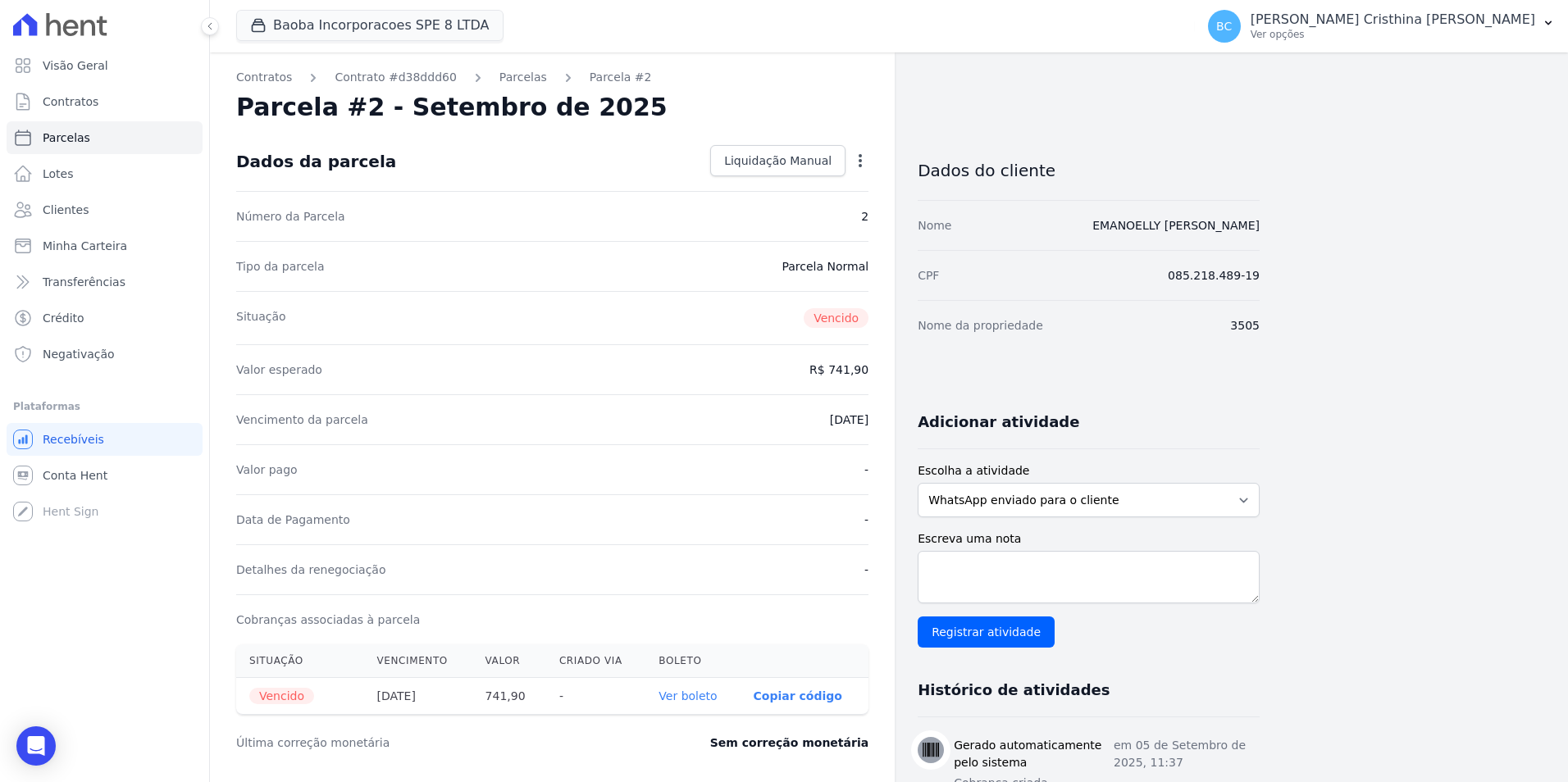
click at [862, 163] on icon "button" at bounding box center [860, 161] width 17 height 17
click at [822, 210] on link "Cancelar Cobrança" at bounding box center [789, 212] width 144 height 29
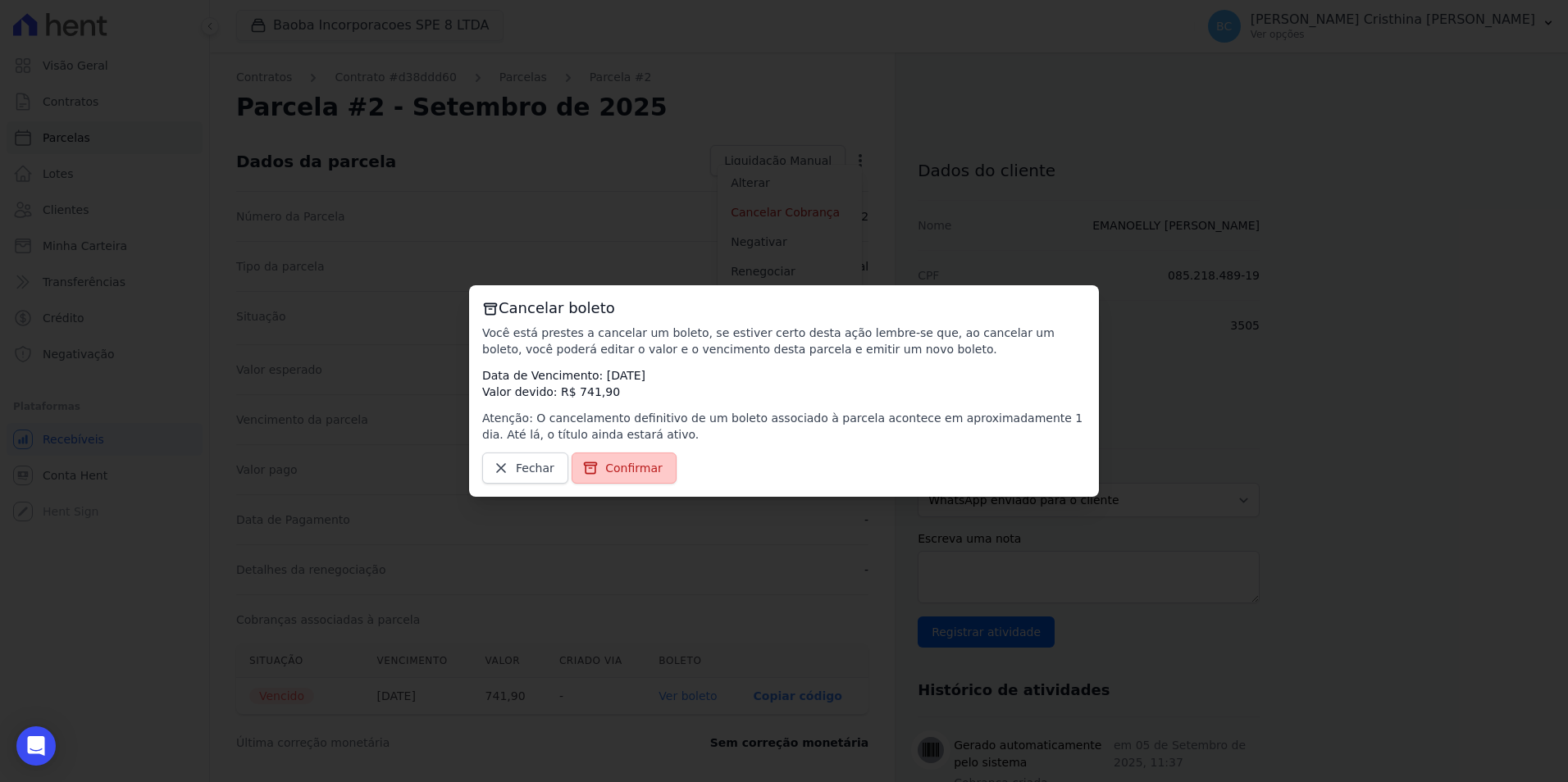
click at [584, 461] on icon at bounding box center [590, 469] width 17 height 17
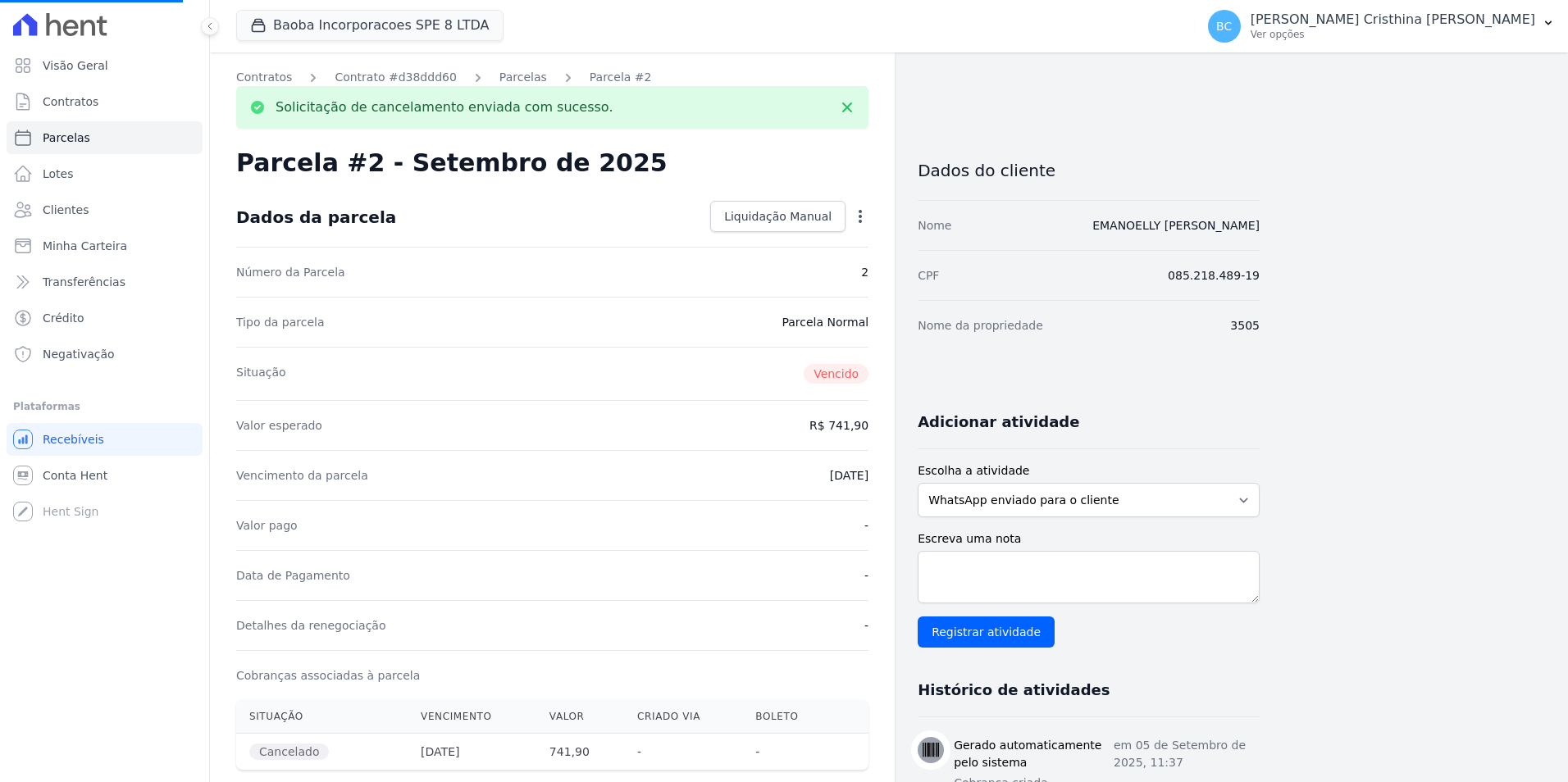
select select
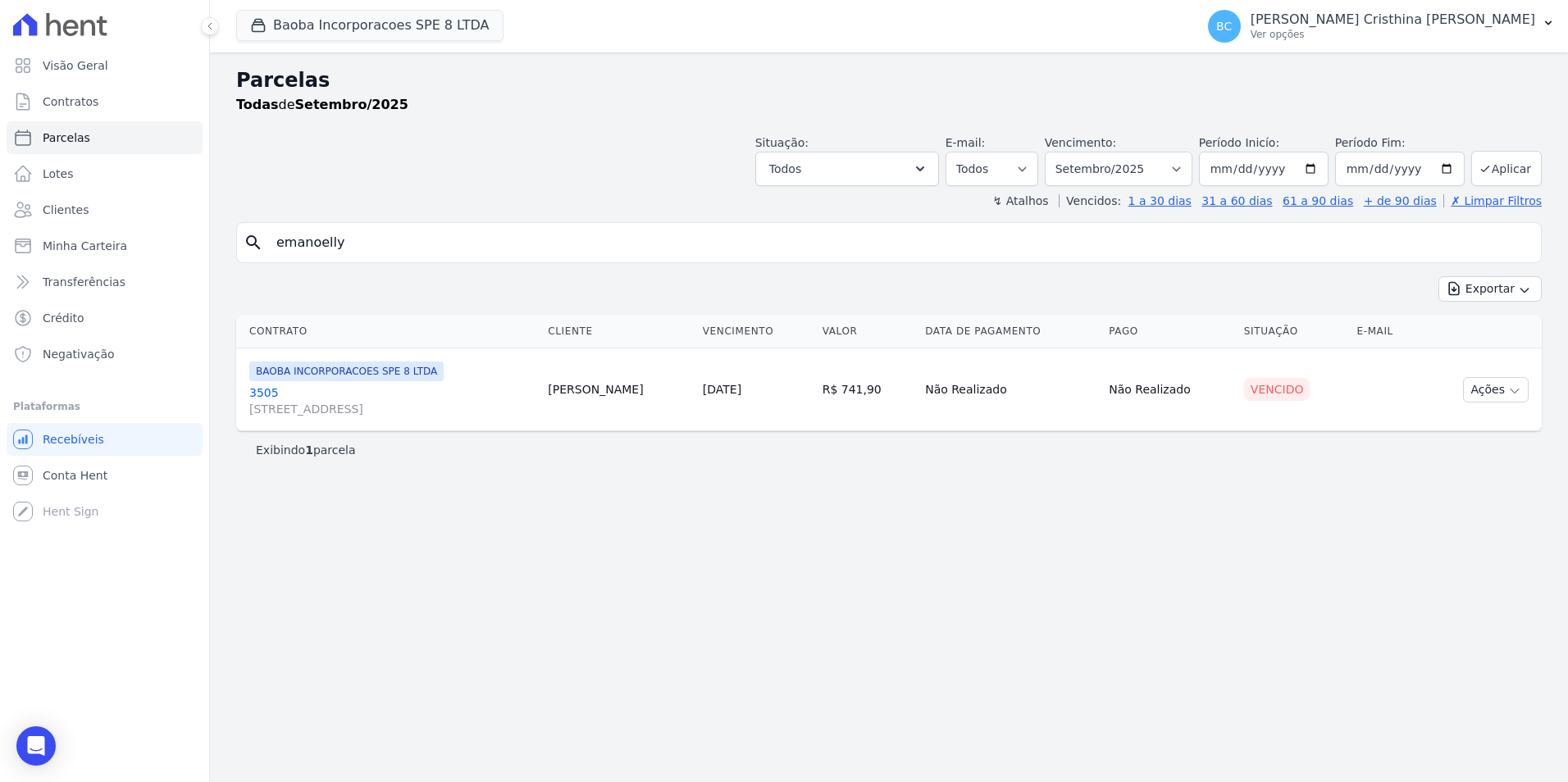
click at [268, 393] on link "3505 [STREET_ADDRESS]" at bounding box center [392, 400] width 285 height 33
